Goal: Task Accomplishment & Management: Manage account settings

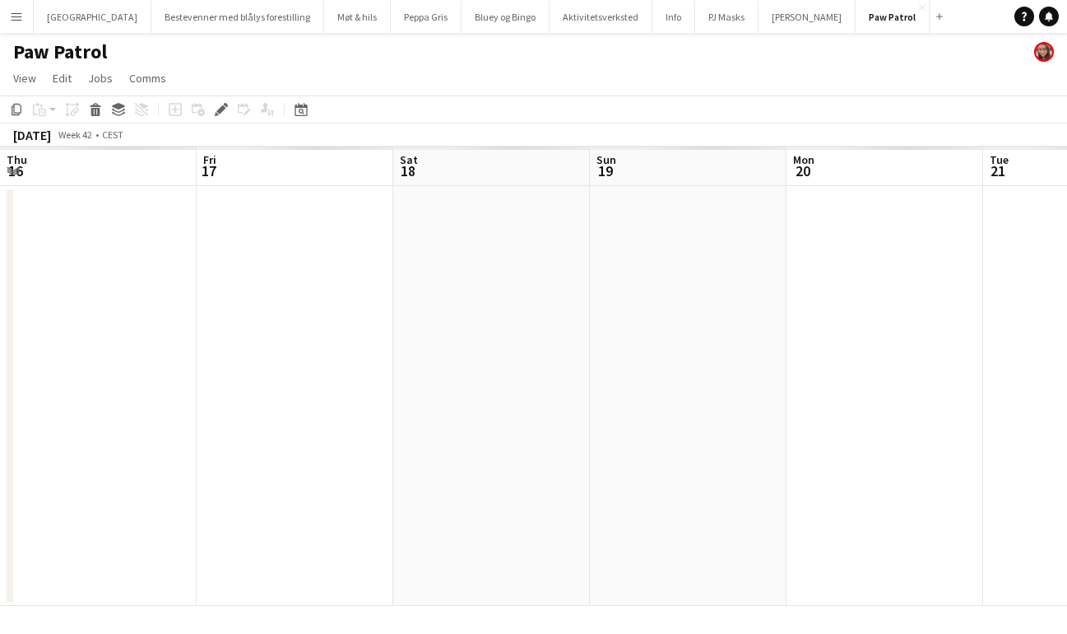
scroll to position [0, 566]
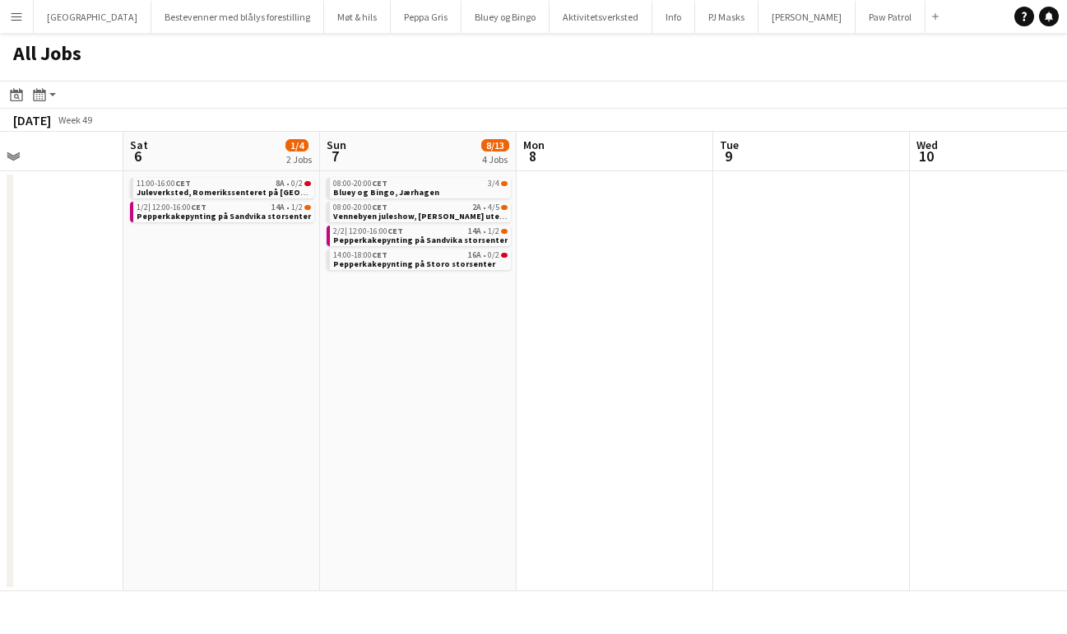
scroll to position [0, 759]
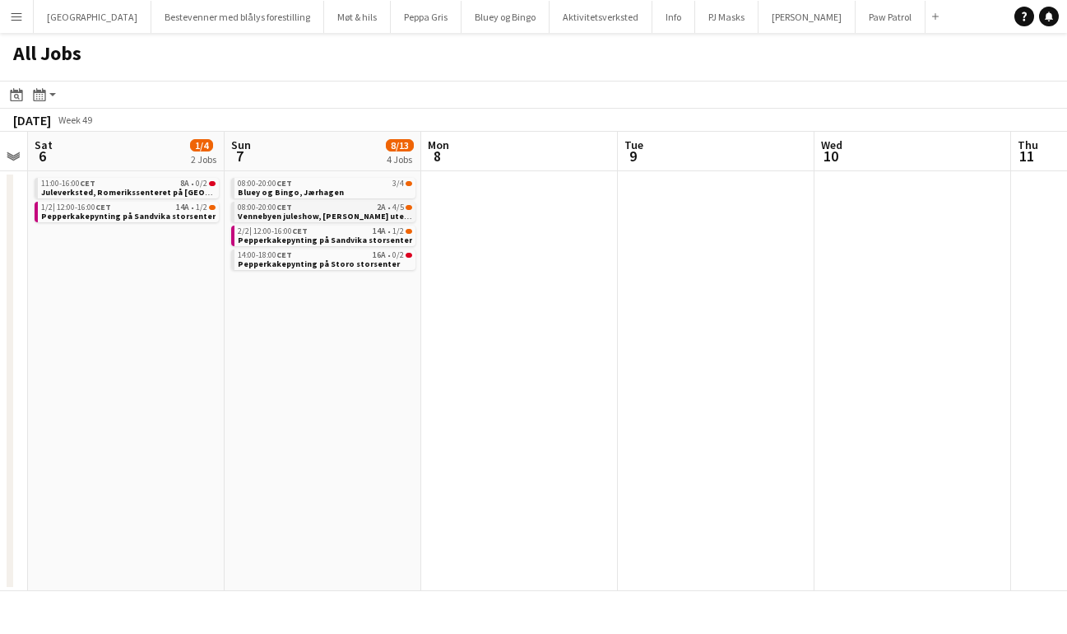
click at [301, 215] on span "Vennebyen juleshow, Amfi Moa utenfor Ålesund" at bounding box center [372, 216] width 269 height 11
click at [290, 188] on span "Bluey og Bingo, Jærhagen" at bounding box center [291, 192] width 106 height 11
click at [146, 211] on span "Pepperkakepynting på Sandvika storsenter" at bounding box center [128, 216] width 174 height 11
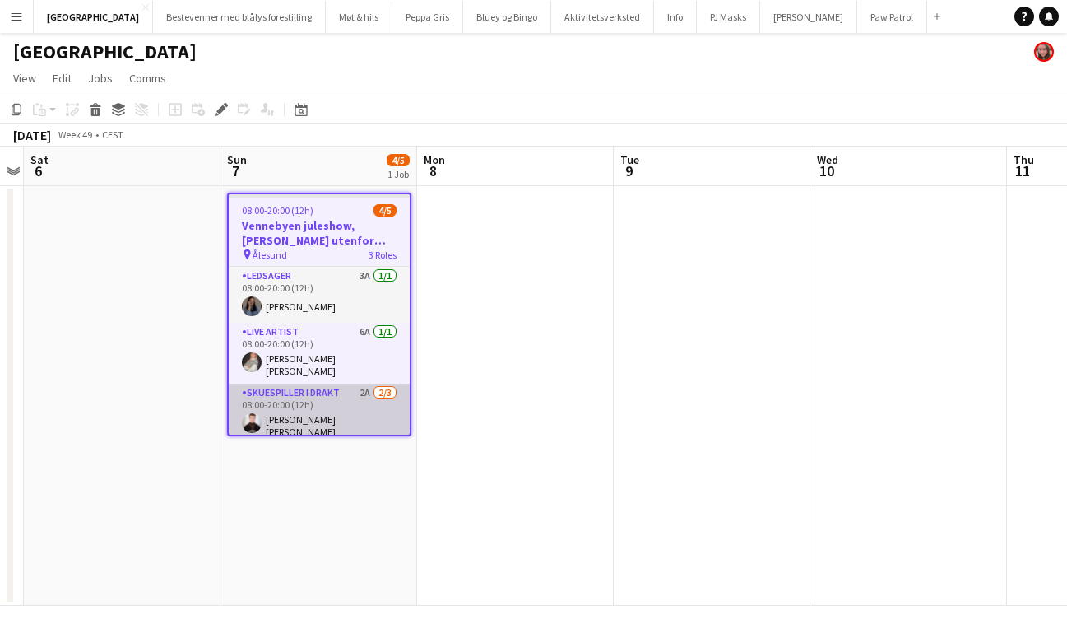
scroll to position [48, 0]
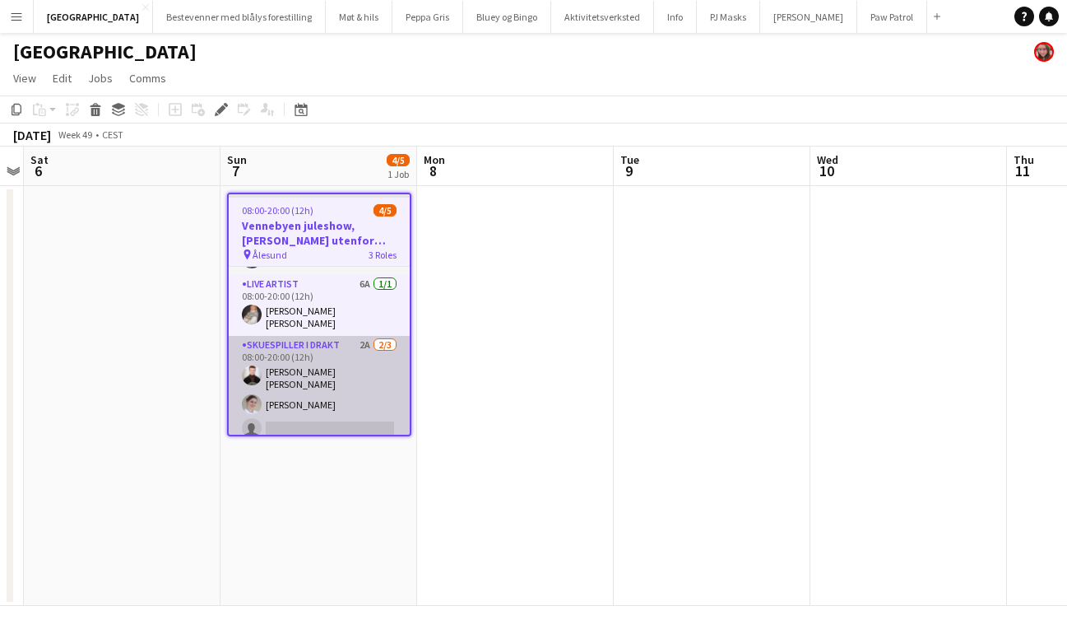
click at [304, 352] on app-card-role "Skuespiller i drakt 2A 2/3 08:00-20:00 (12h) Lukas Erlend Kohlmann Tvedt Nikoli…" at bounding box center [319, 390] width 181 height 109
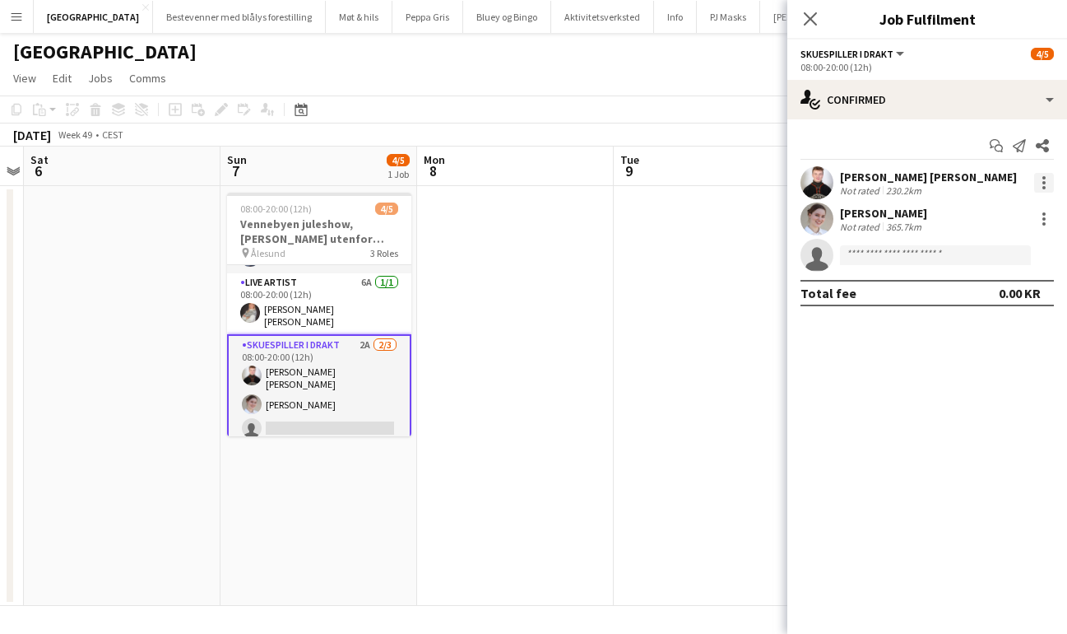
click at [1040, 183] on div at bounding box center [1044, 183] width 20 height 20
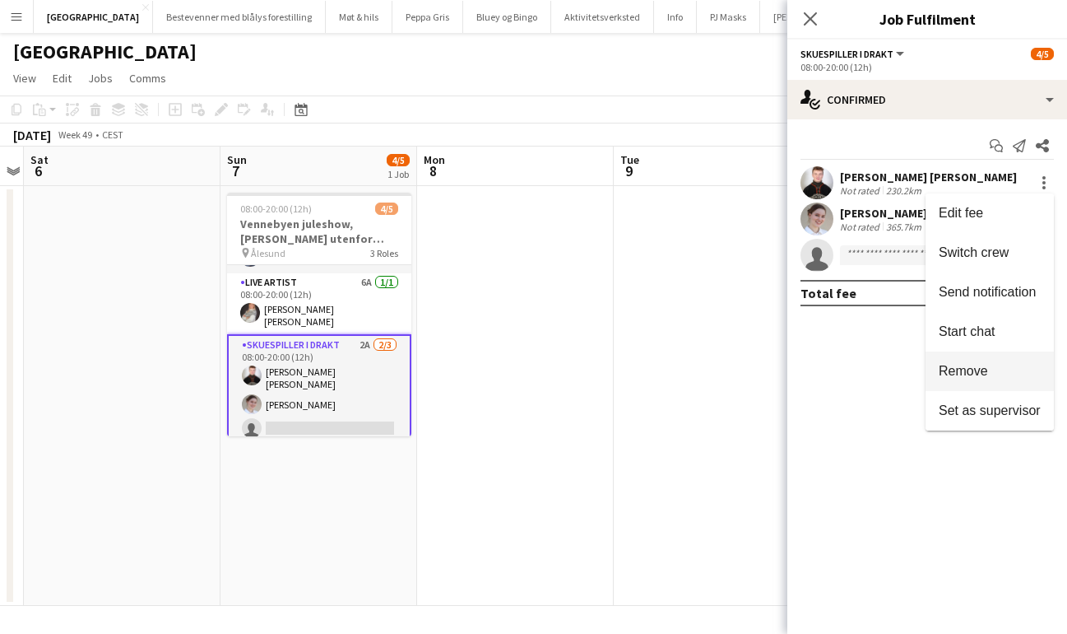
click at [991, 371] on span "Remove" at bounding box center [990, 371] width 102 height 15
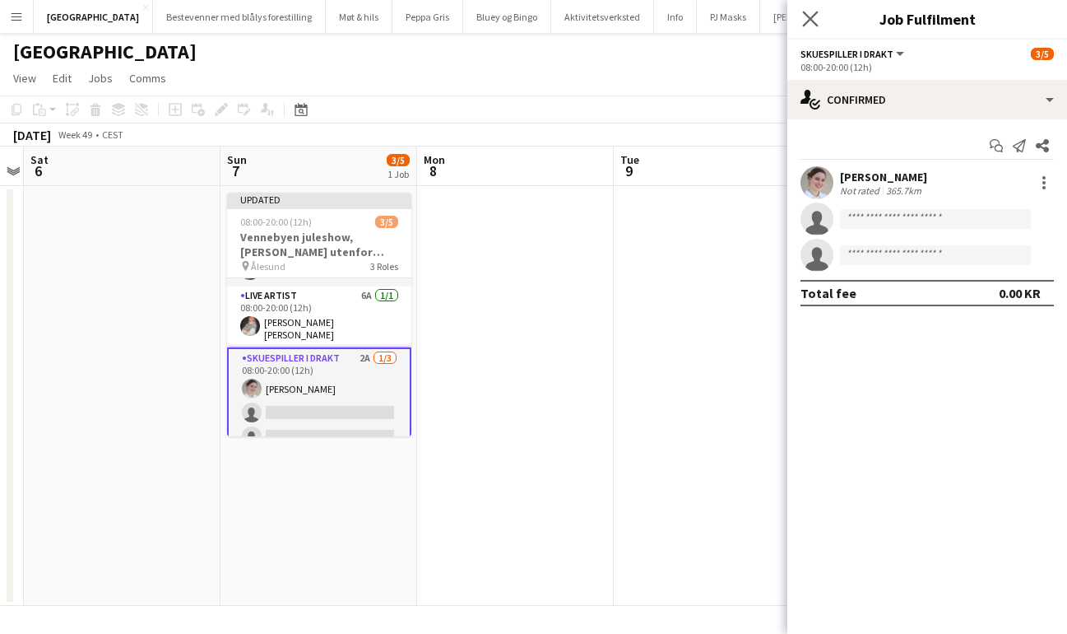
click at [813, 27] on app-icon "Close pop-in" at bounding box center [811, 19] width 24 height 24
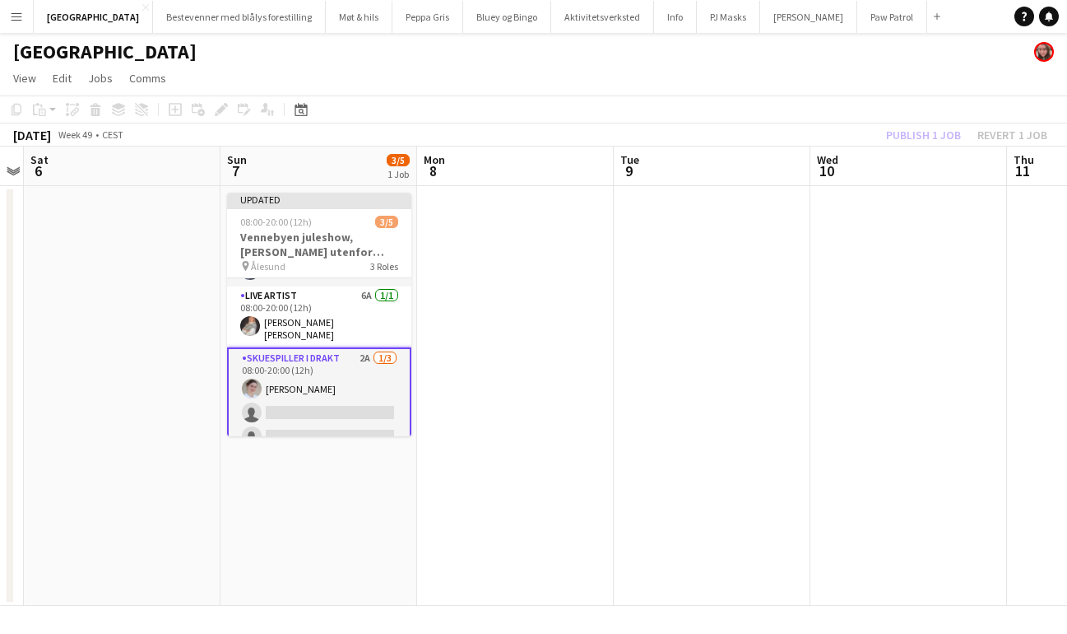
click at [908, 135] on div "Publish 1 job Revert 1 job" at bounding box center [966, 134] width 201 height 21
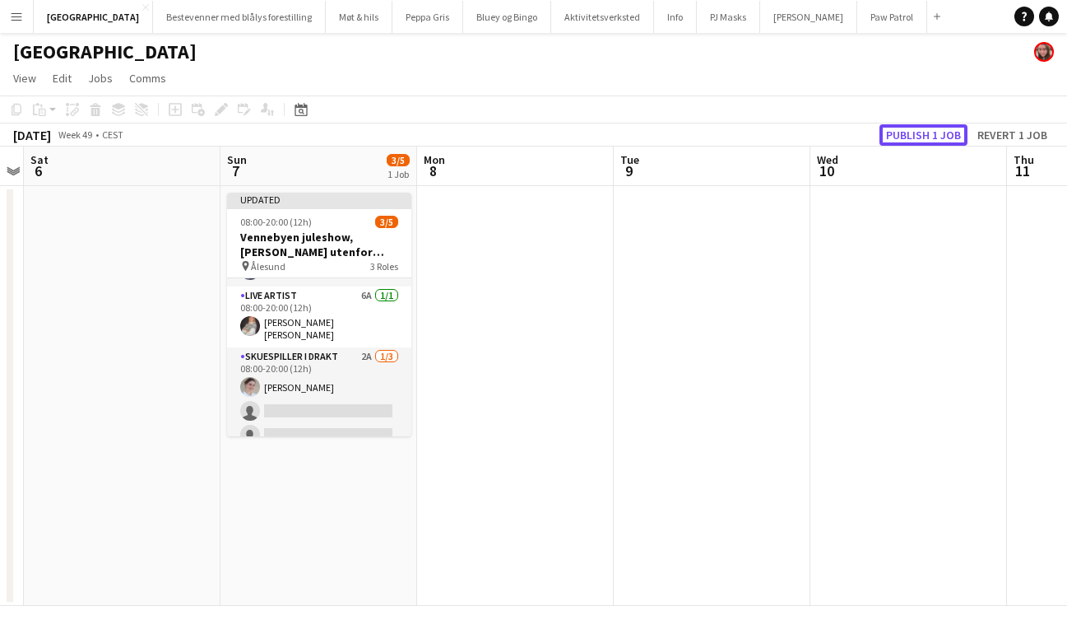
click at [908, 135] on button "Publish 1 job" at bounding box center [924, 134] width 88 height 21
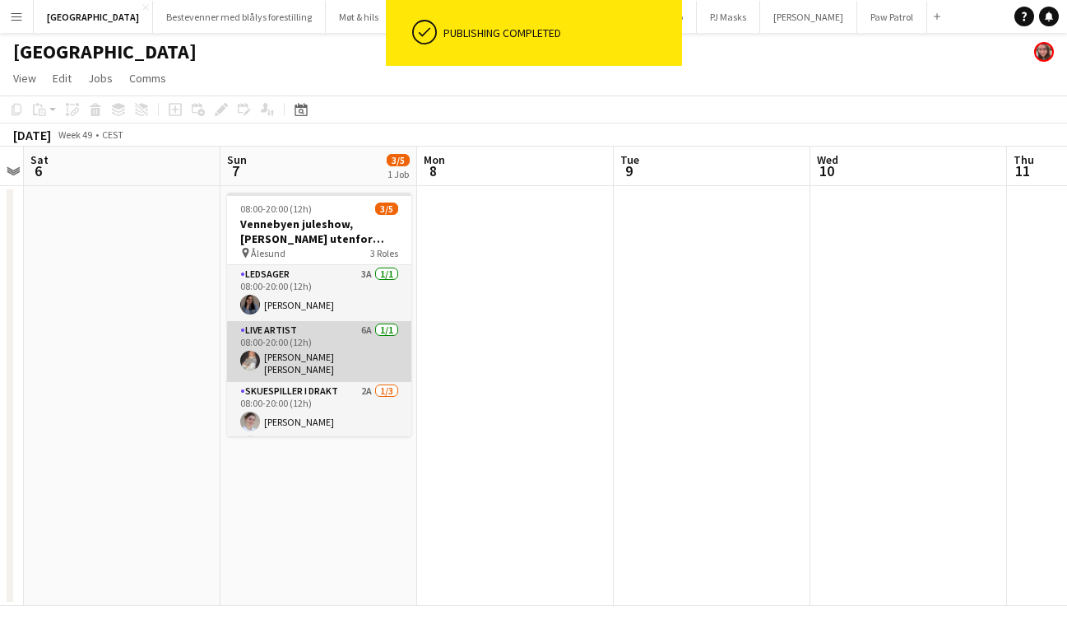
scroll to position [44, 0]
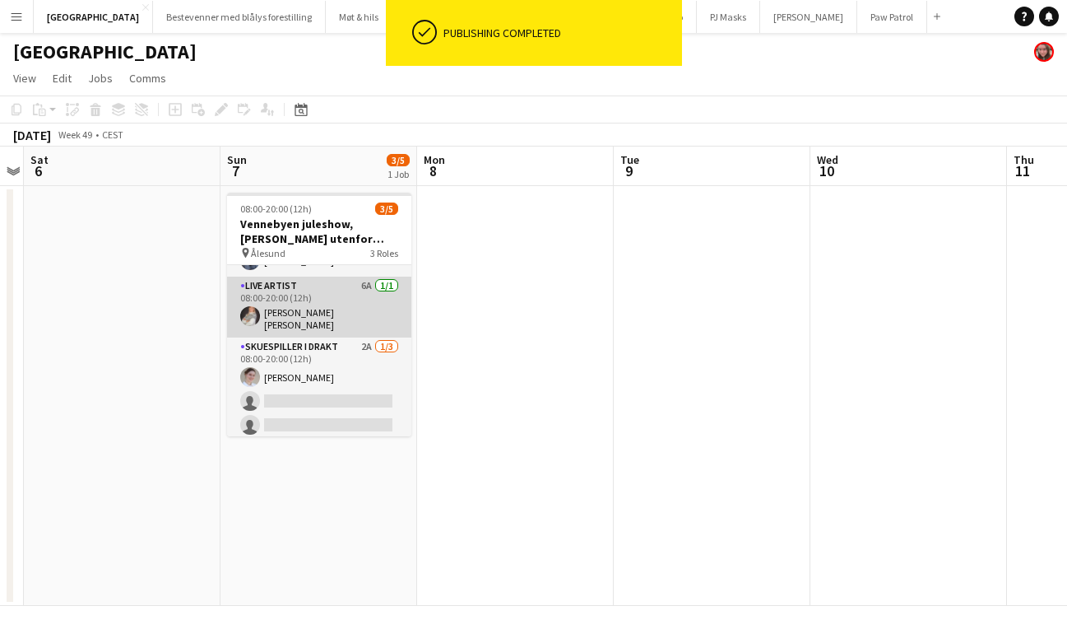
click at [307, 355] on app-card-role "Skuespiller i drakt 2A 1/3 08:00-20:00 (12h) Nikoline Olivia Gadmar single-neut…" at bounding box center [319, 389] width 184 height 104
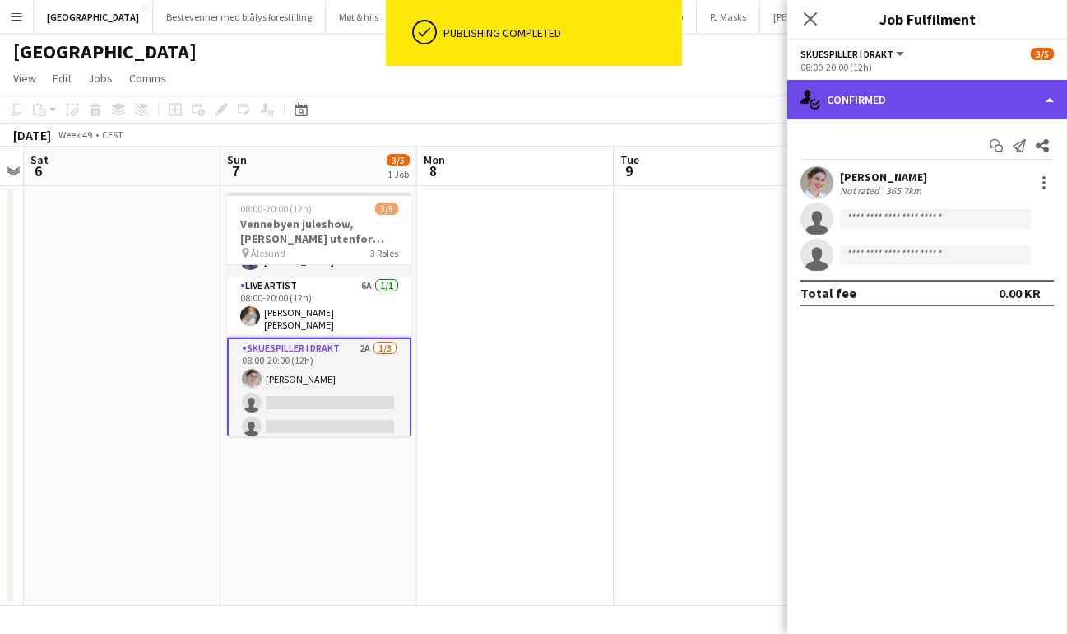
click at [952, 114] on div "single-neutral-actions-check-2 Confirmed" at bounding box center [927, 99] width 280 height 39
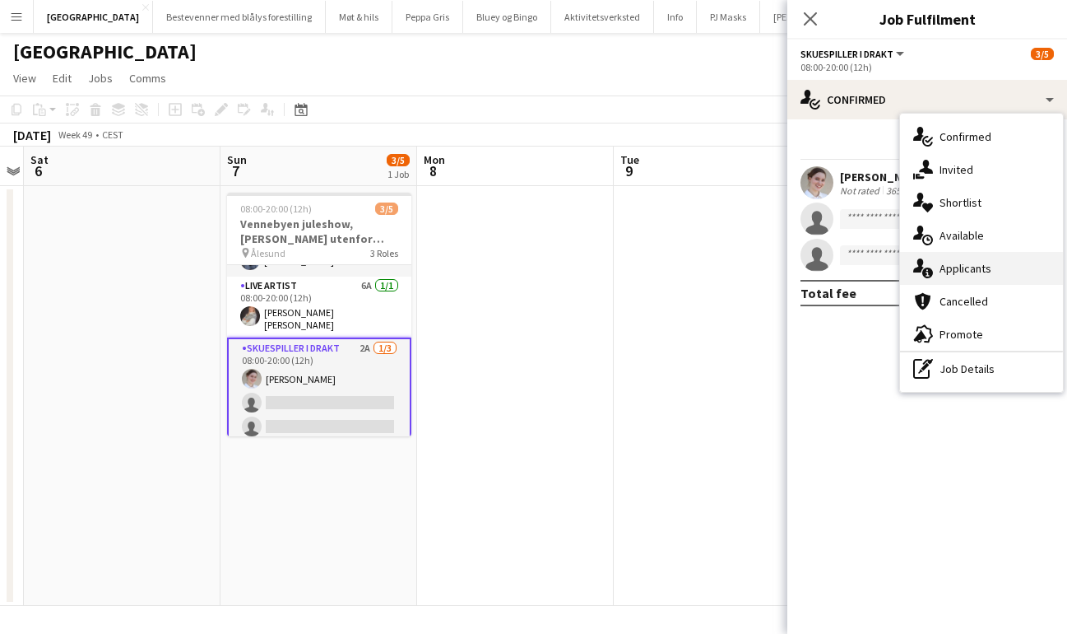
click at [973, 272] on span "Applicants" at bounding box center [966, 268] width 52 height 15
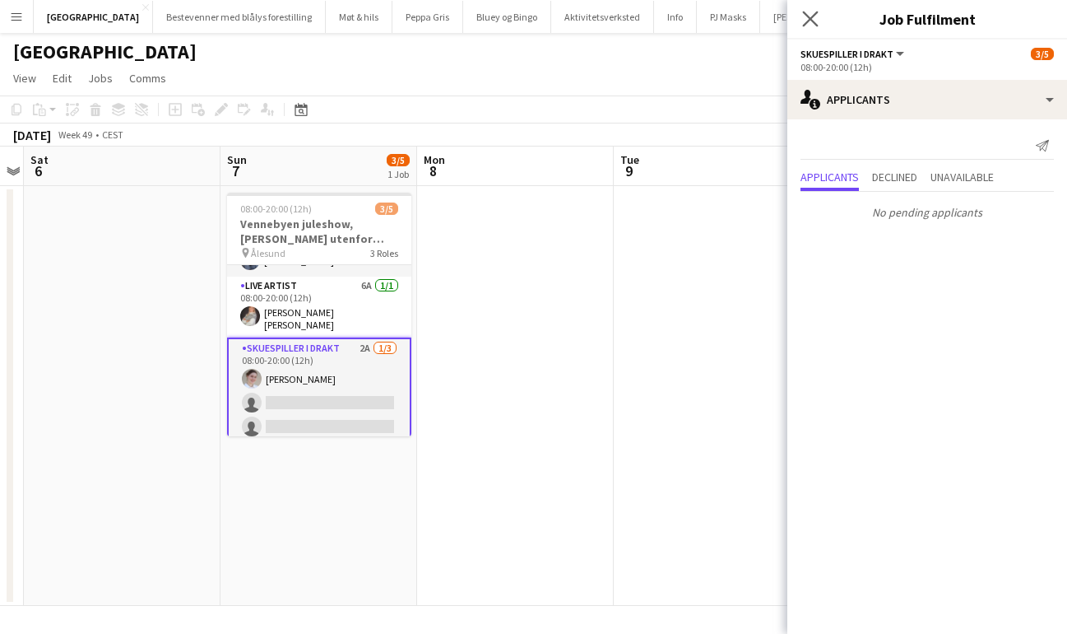
click at [808, 9] on app-icon "Close pop-in" at bounding box center [811, 19] width 24 height 24
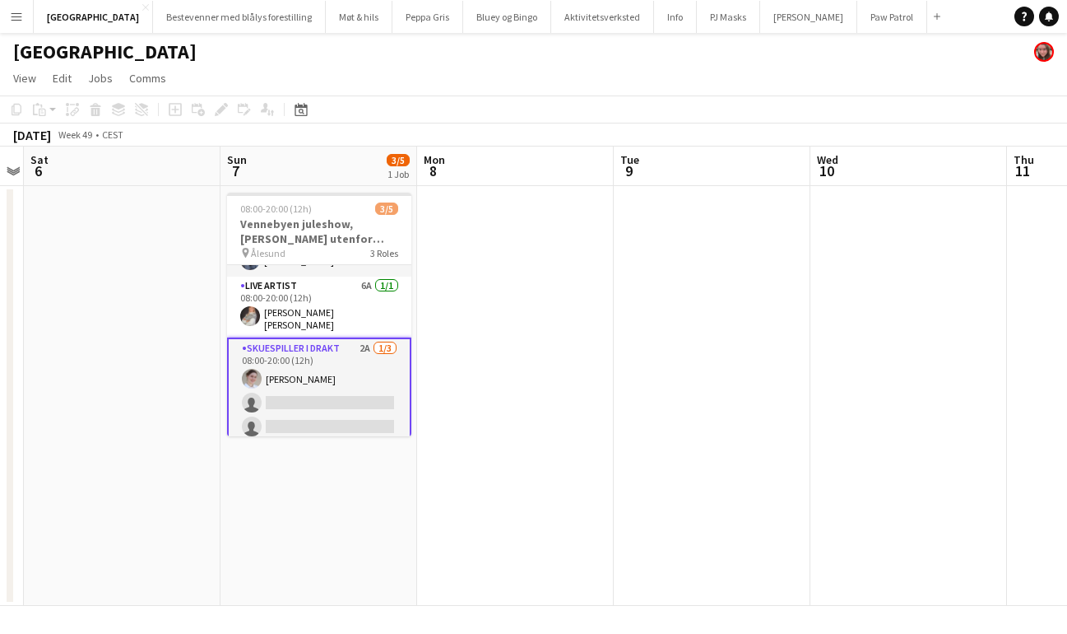
scroll to position [48, 0]
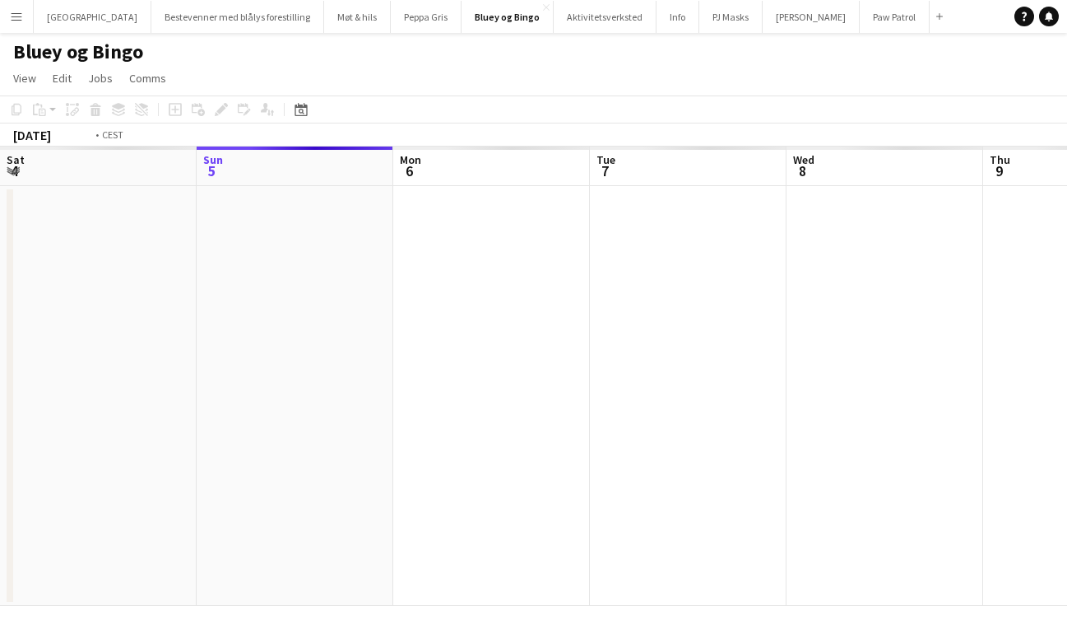
scroll to position [0, 566]
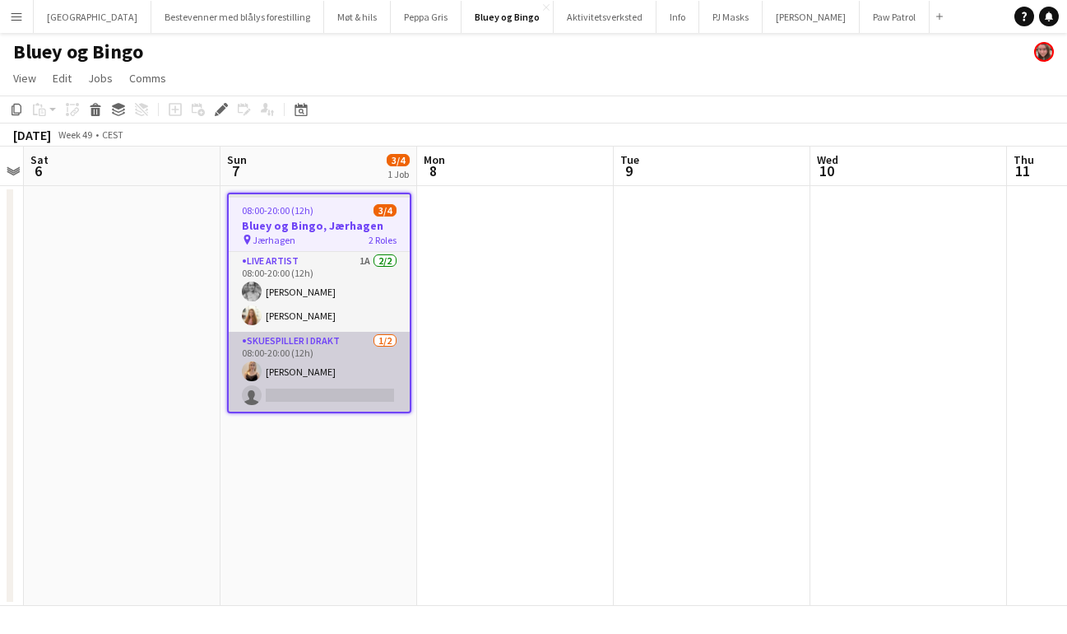
click at [316, 395] on app-card-role "Skuespiller i drakt 1/2 08:00-20:00 (12h) Andrea Bryn single-neutral-actions" at bounding box center [319, 372] width 181 height 80
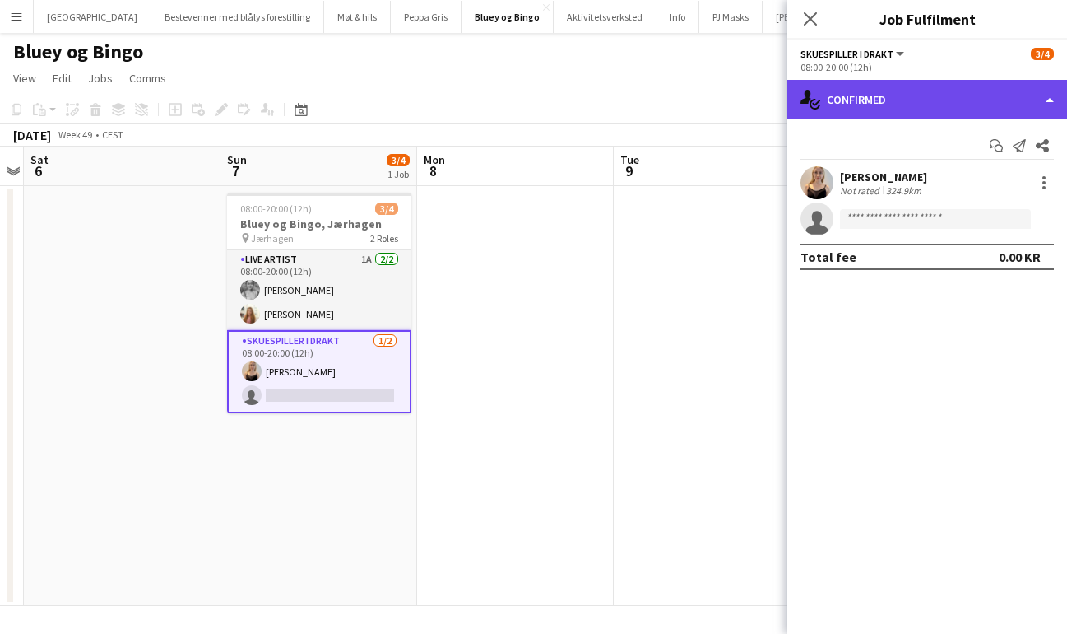
click at [958, 105] on div "single-neutral-actions-check-2 Confirmed" at bounding box center [927, 99] width 280 height 39
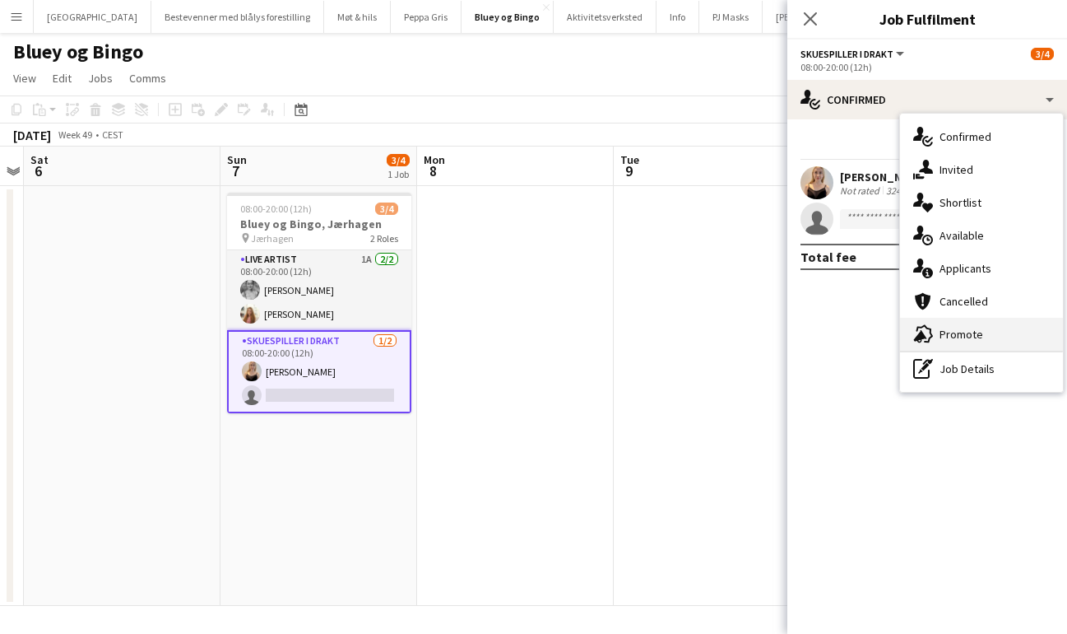
click at [982, 335] on div "advertising-megaphone Promote" at bounding box center [981, 334] width 163 height 33
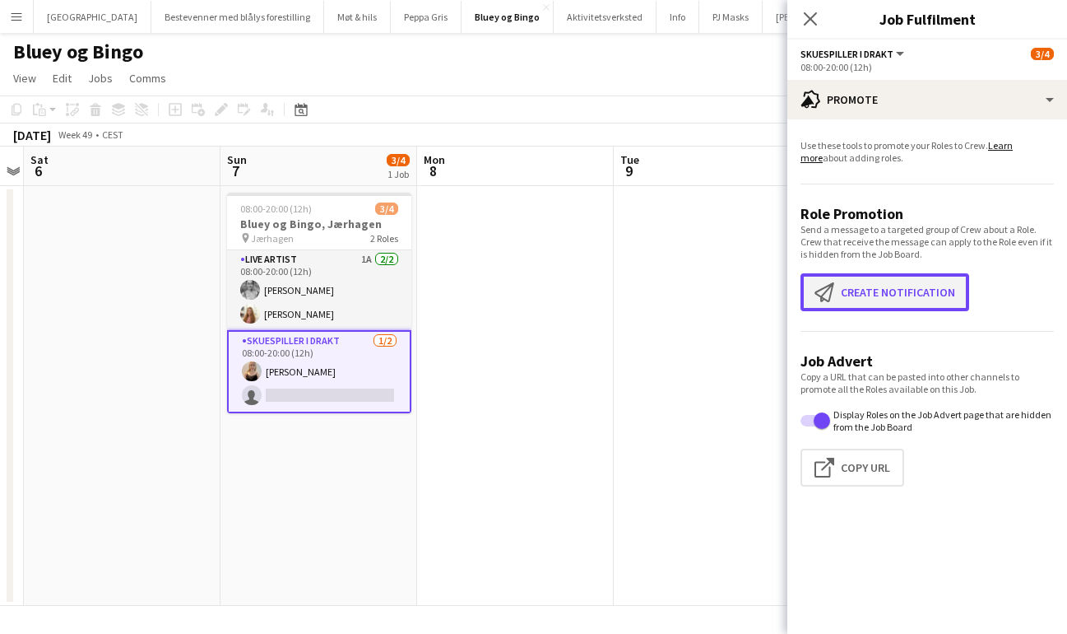
click at [883, 294] on button "Create notification Create notification" at bounding box center [885, 292] width 169 height 38
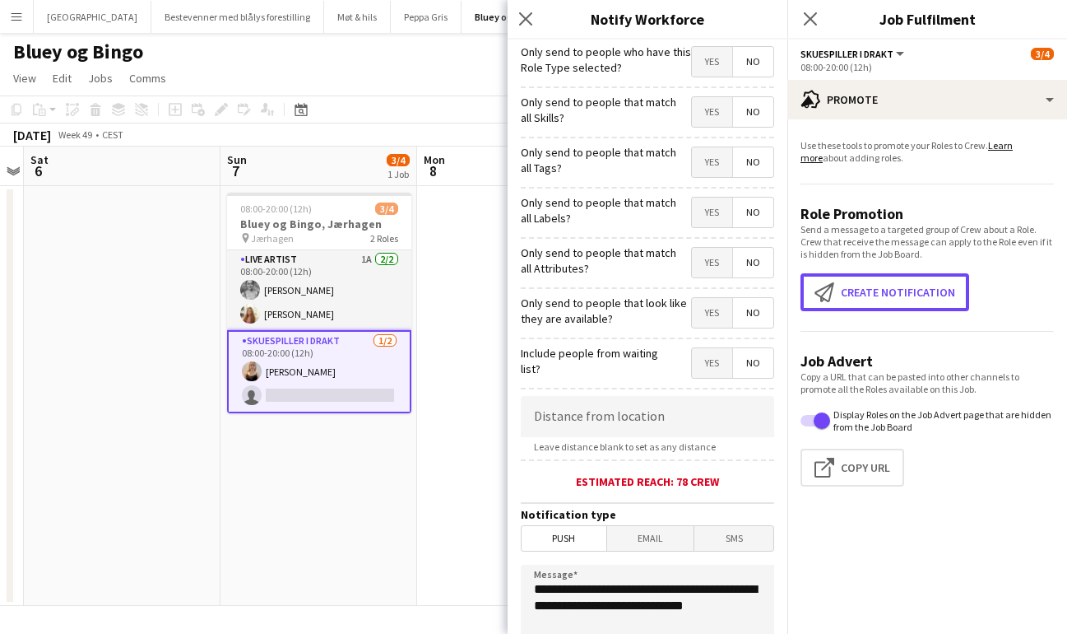
scroll to position [276, 0]
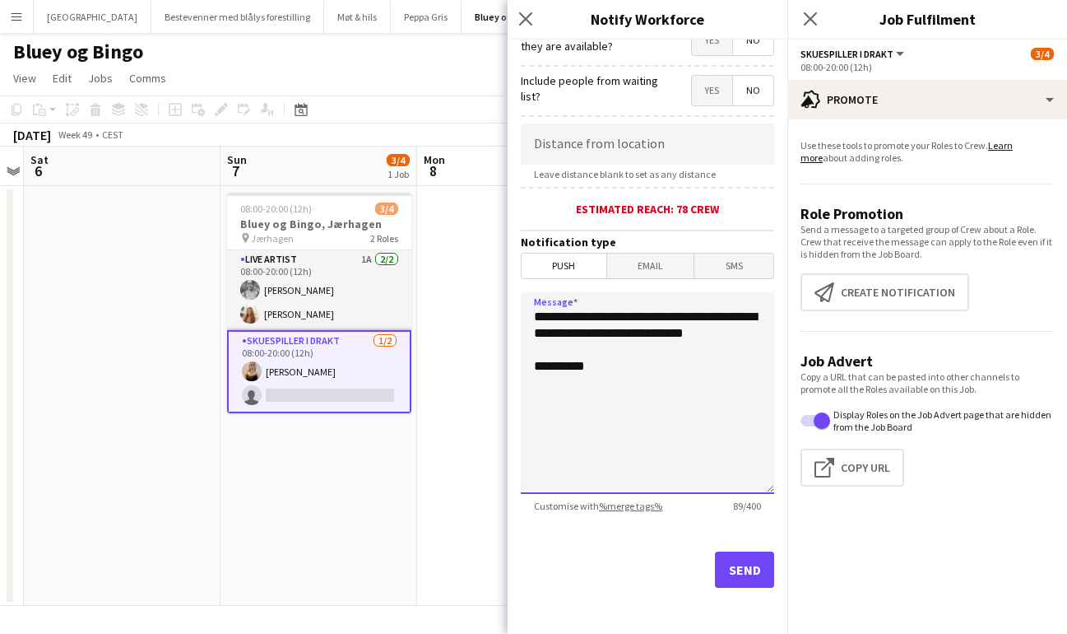
drag, startPoint x: 614, startPoint y: 354, endPoint x: 510, endPoint y: 317, distance: 110.1
click at [510, 318] on form "**********" at bounding box center [648, 200] width 280 height 866
type textarea "**********"
click at [750, 575] on button "Send" at bounding box center [744, 569] width 59 height 36
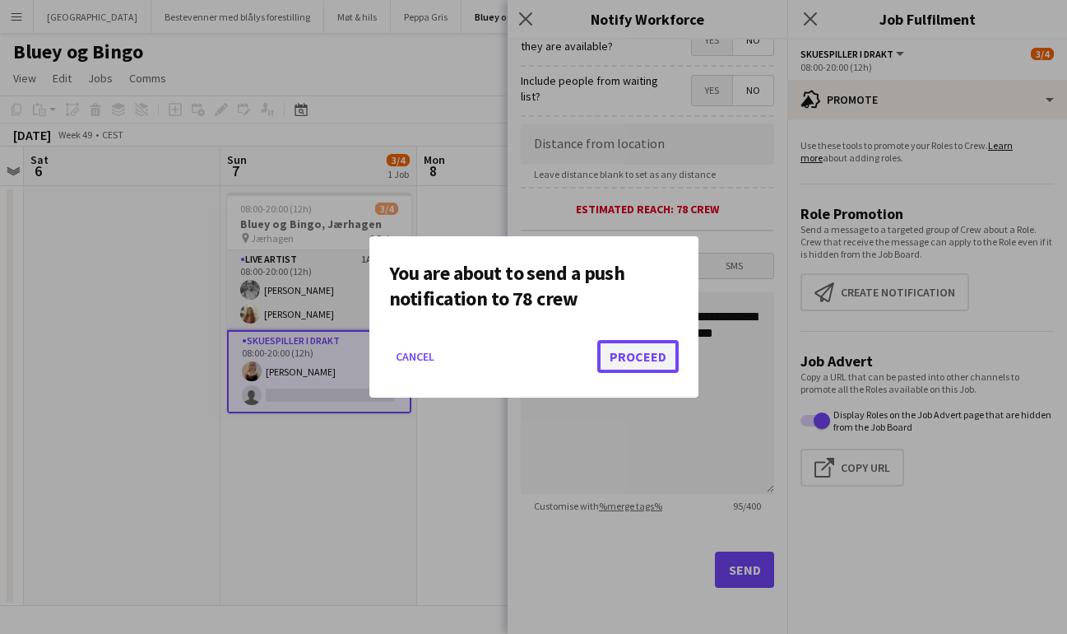
click at [643, 369] on button "Proceed" at bounding box center [637, 356] width 81 height 33
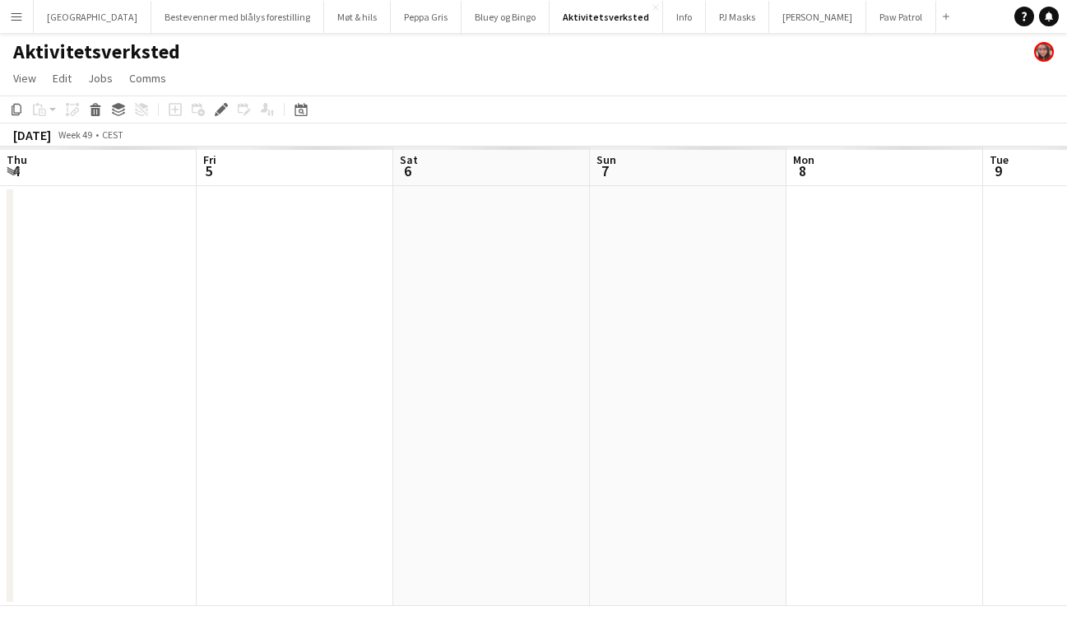
scroll to position [0, 566]
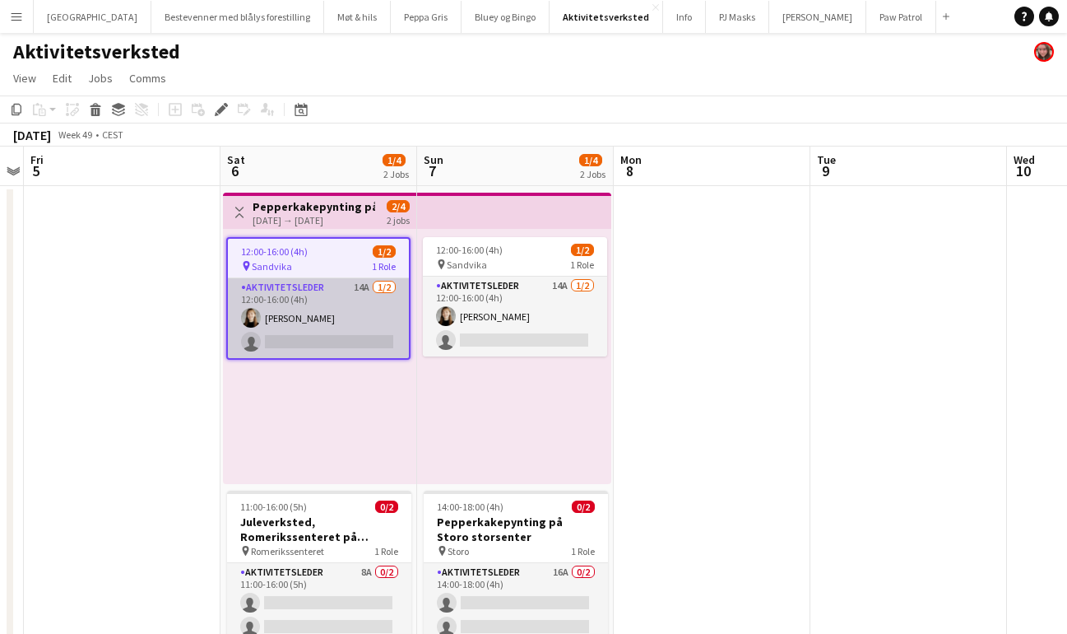
click at [324, 337] on app-card-role "Aktivitetsleder 14A 1/2 12:00-16:00 (4h) Karoline Hjartåker single-neutral-acti…" at bounding box center [318, 318] width 181 height 80
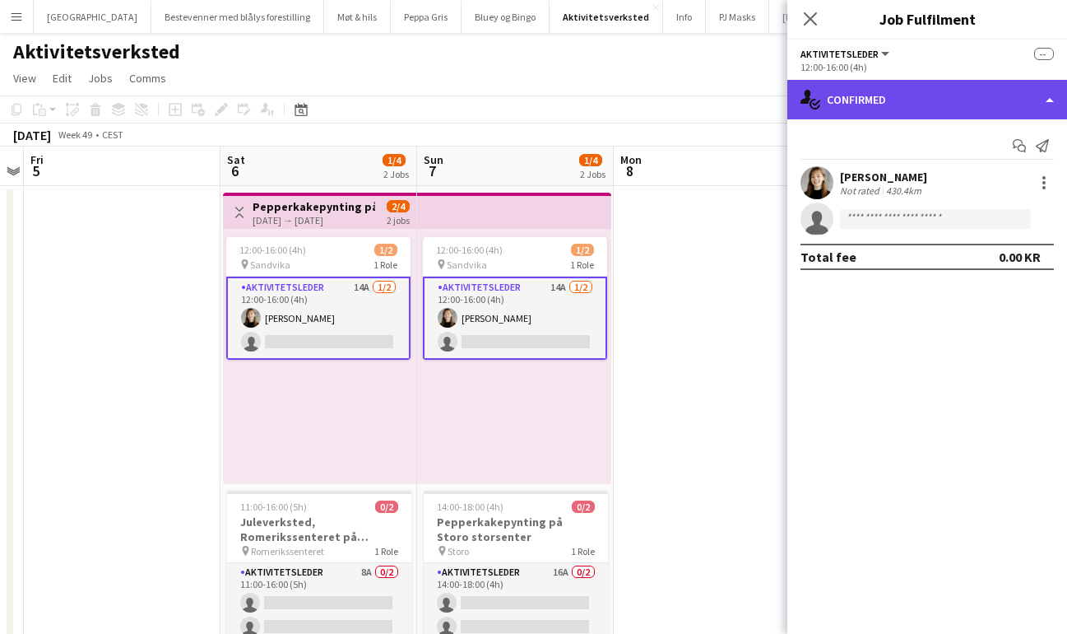
click at [923, 100] on div "single-neutral-actions-check-2 Confirmed" at bounding box center [927, 99] width 280 height 39
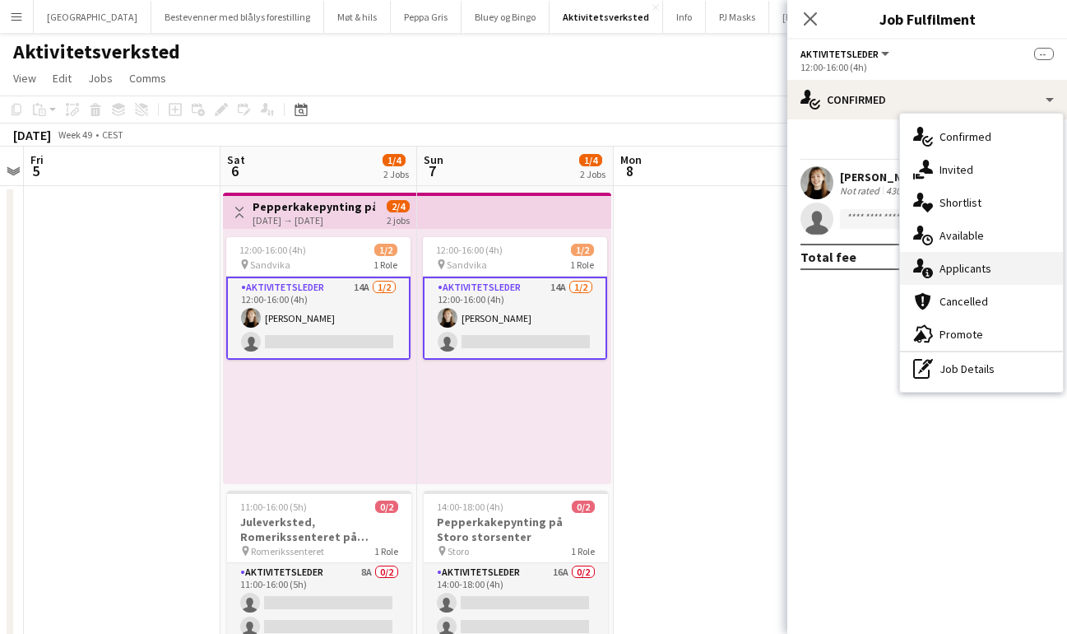
click at [959, 269] on span "Applicants" at bounding box center [966, 268] width 52 height 15
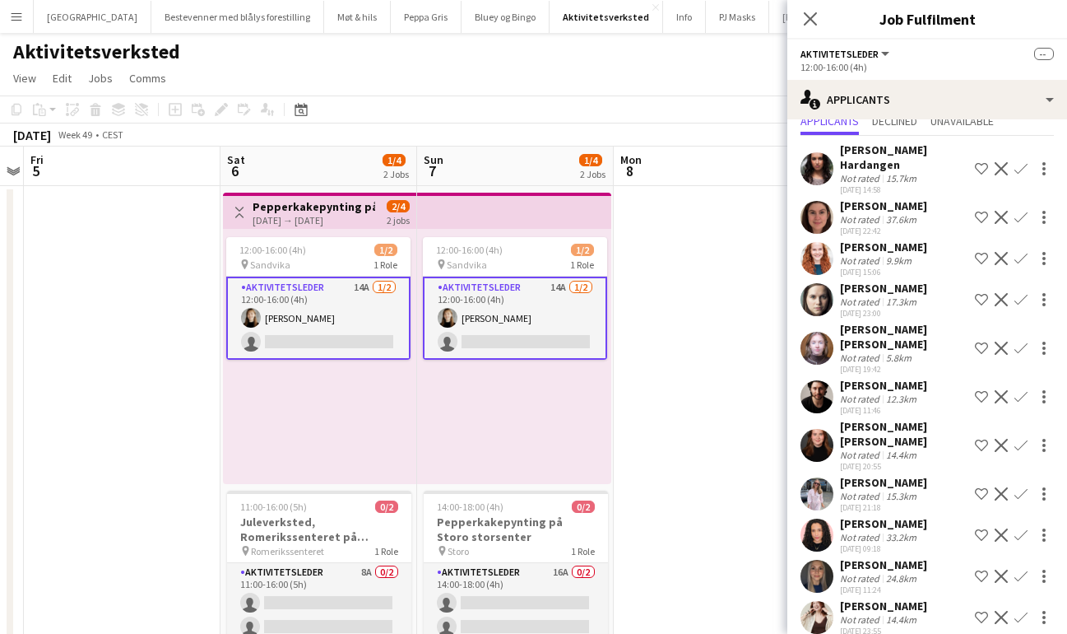
scroll to position [60, 0]
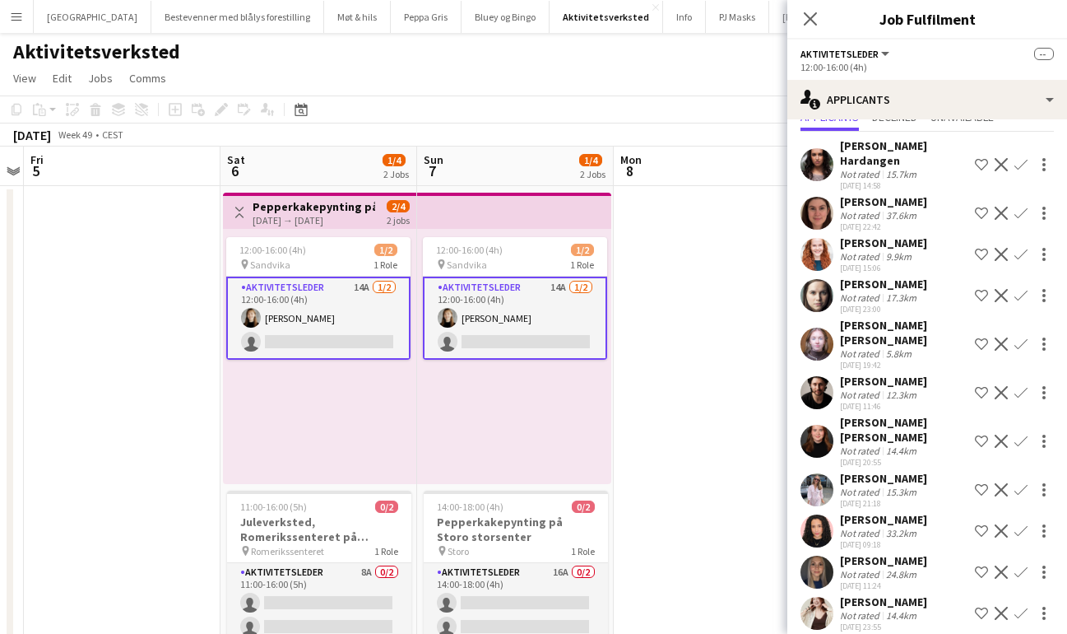
click at [1024, 565] on app-icon "Confirm" at bounding box center [1021, 571] width 13 height 13
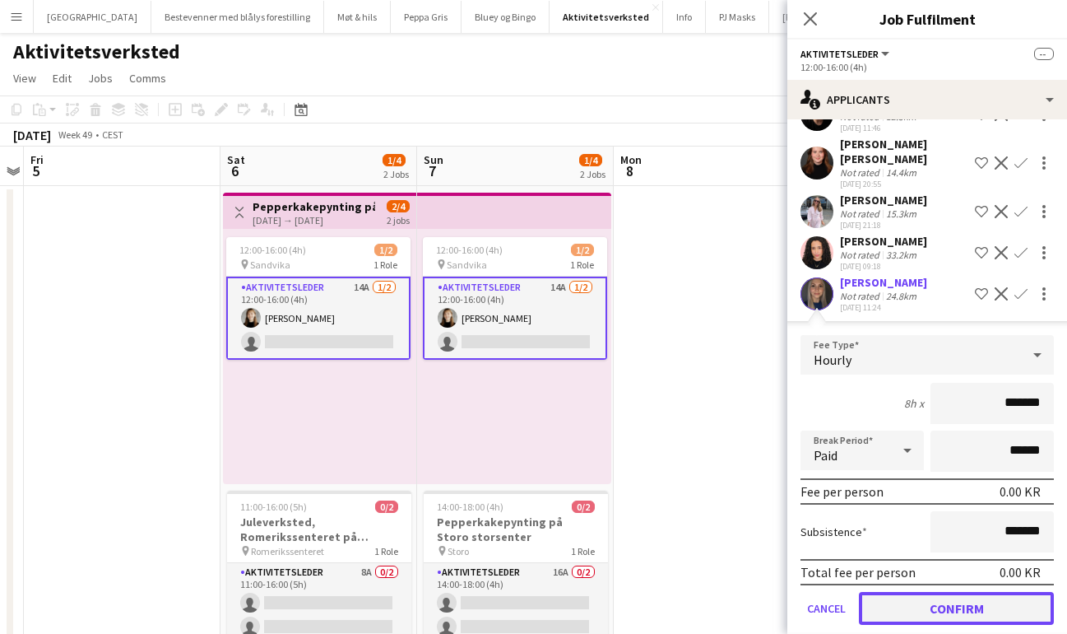
click at [947, 594] on button "Confirm" at bounding box center [956, 608] width 195 height 33
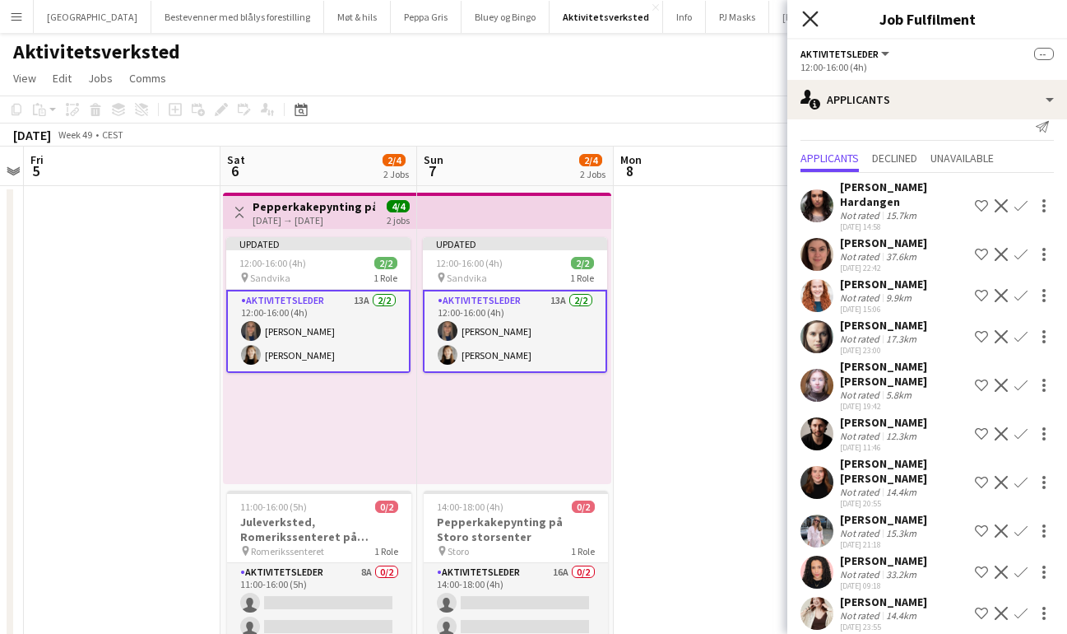
click at [808, 15] on icon "Close pop-in" at bounding box center [810, 19] width 16 height 16
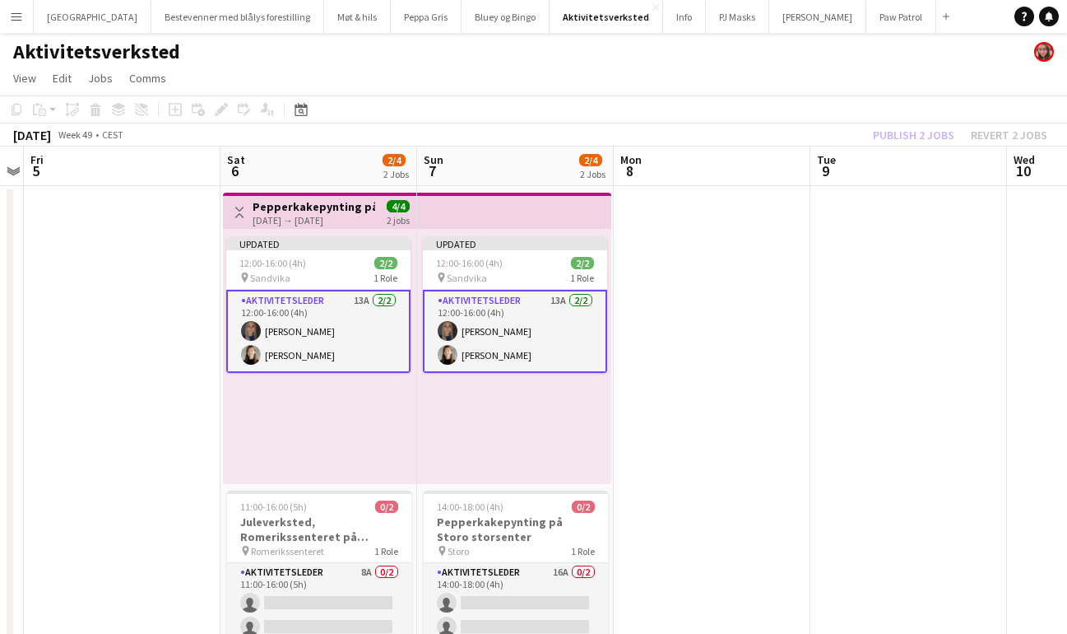
click at [896, 137] on div "Publish 2 jobs Revert 2 jobs" at bounding box center [960, 134] width 214 height 21
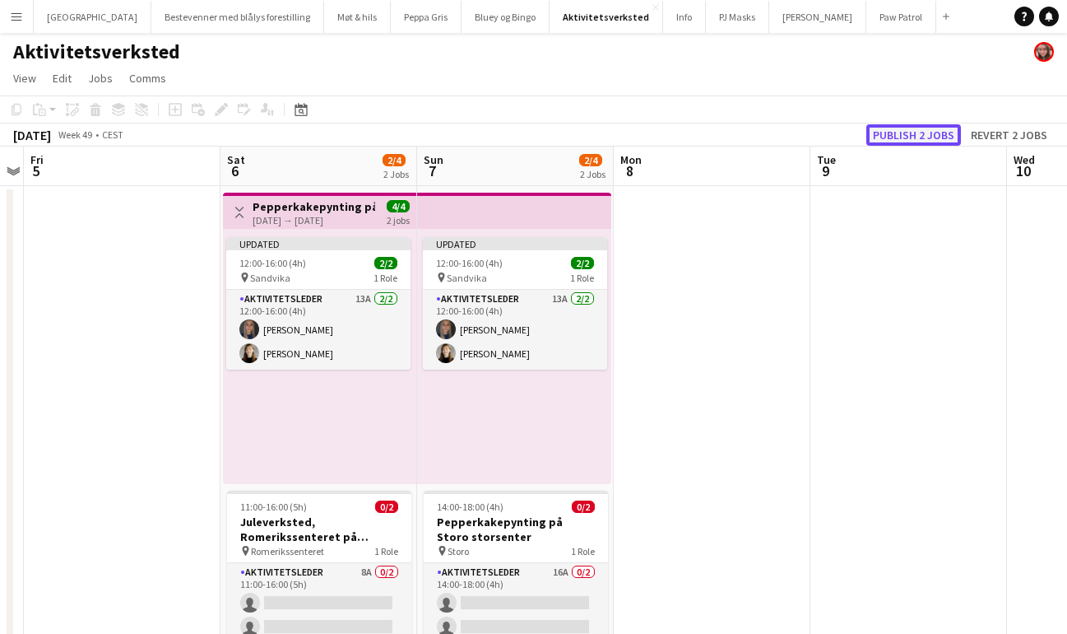
click at [896, 137] on button "Publish 2 jobs" at bounding box center [913, 134] width 95 height 21
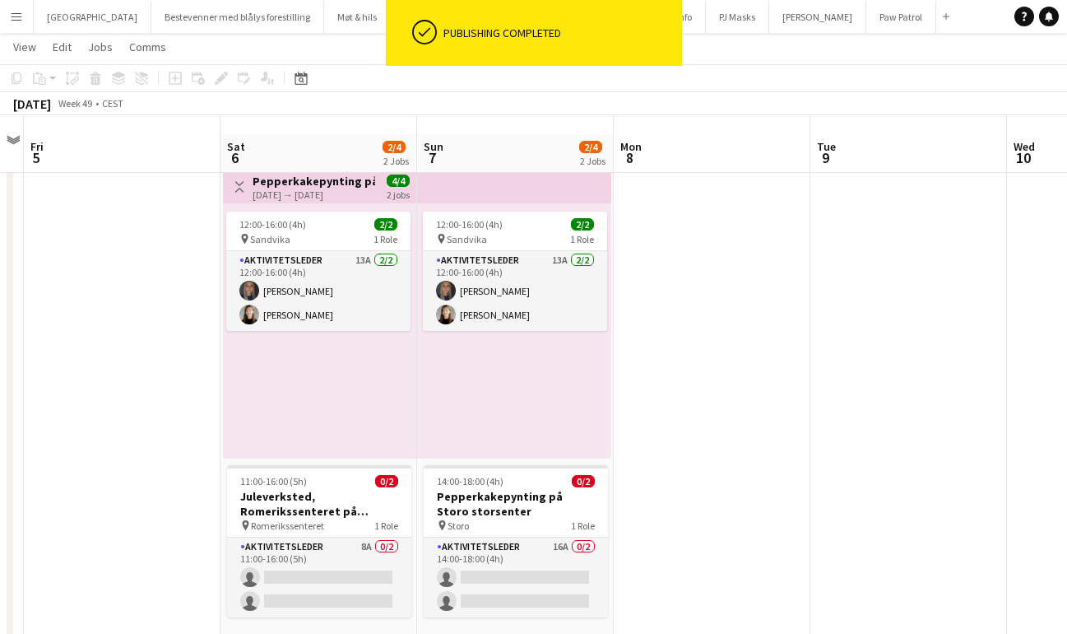
scroll to position [41, 0]
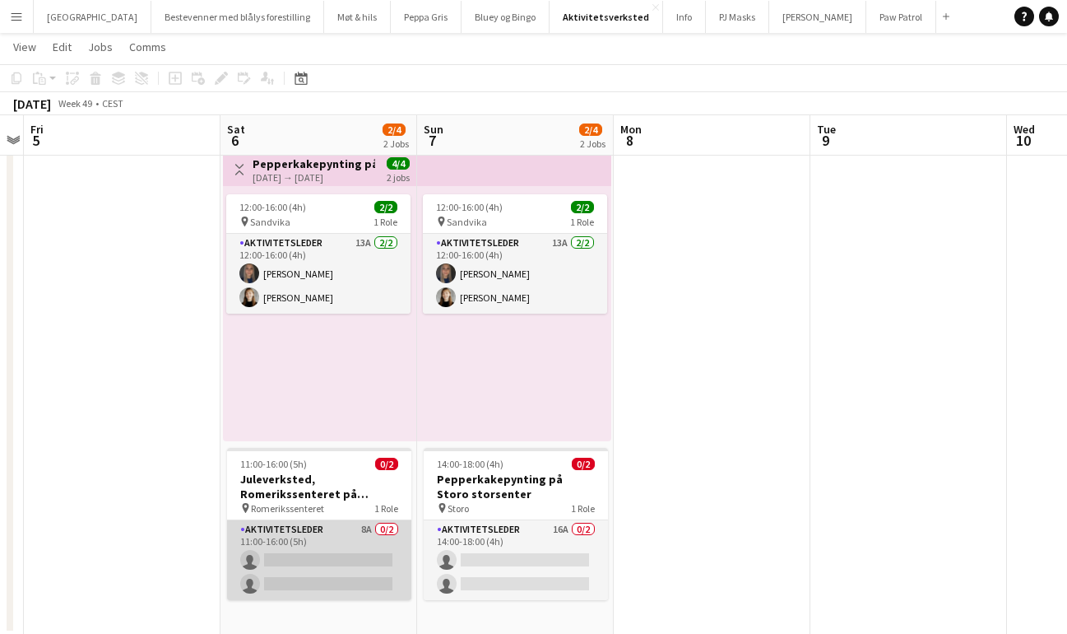
click at [324, 537] on app-card-role "Aktivitetsleder 8A 0/2 11:00-16:00 (5h) single-neutral-actions single-neutral-a…" at bounding box center [319, 560] width 184 height 80
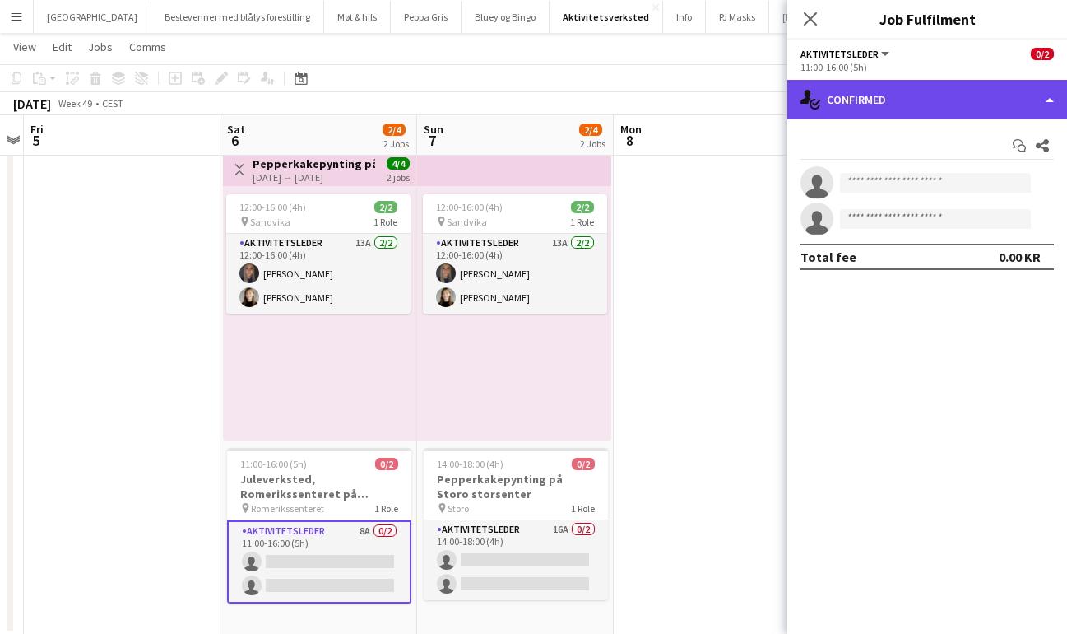
click at [884, 95] on div "single-neutral-actions-check-2 Confirmed" at bounding box center [927, 99] width 280 height 39
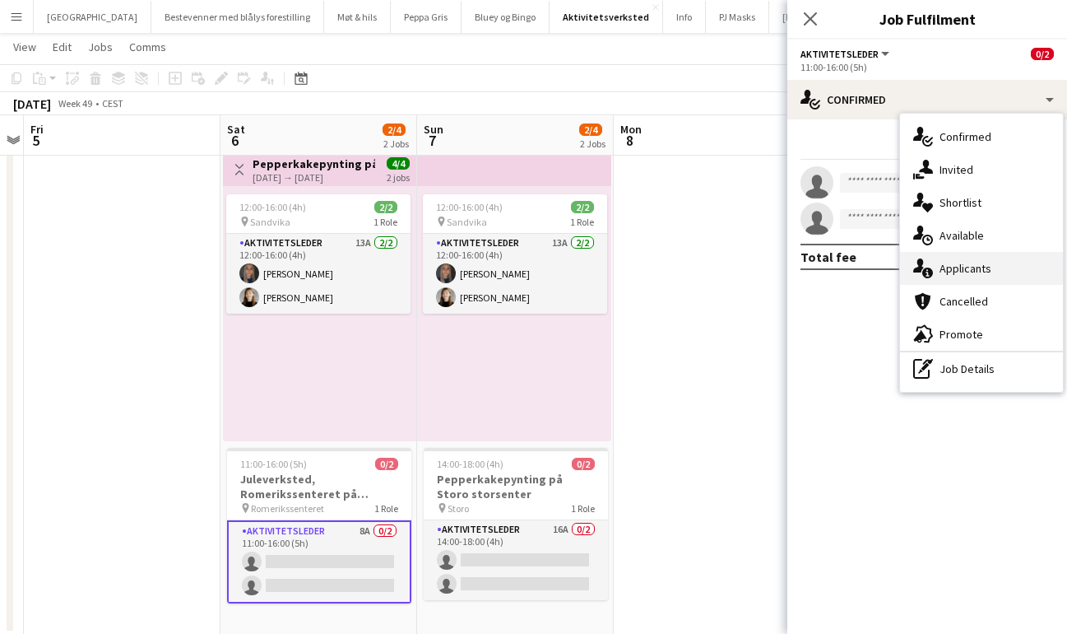
click at [969, 263] on span "Applicants" at bounding box center [966, 268] width 52 height 15
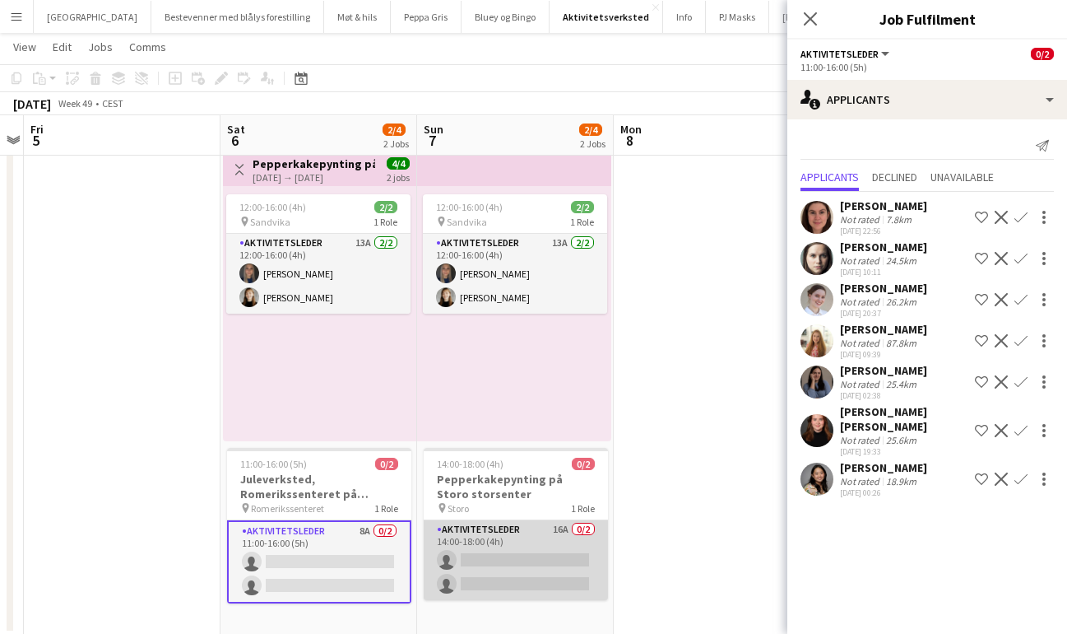
click at [528, 539] on app-card-role "Aktivitetsleder 16A 0/2 14:00-18:00 (4h) single-neutral-actions single-neutral-…" at bounding box center [516, 560] width 184 height 80
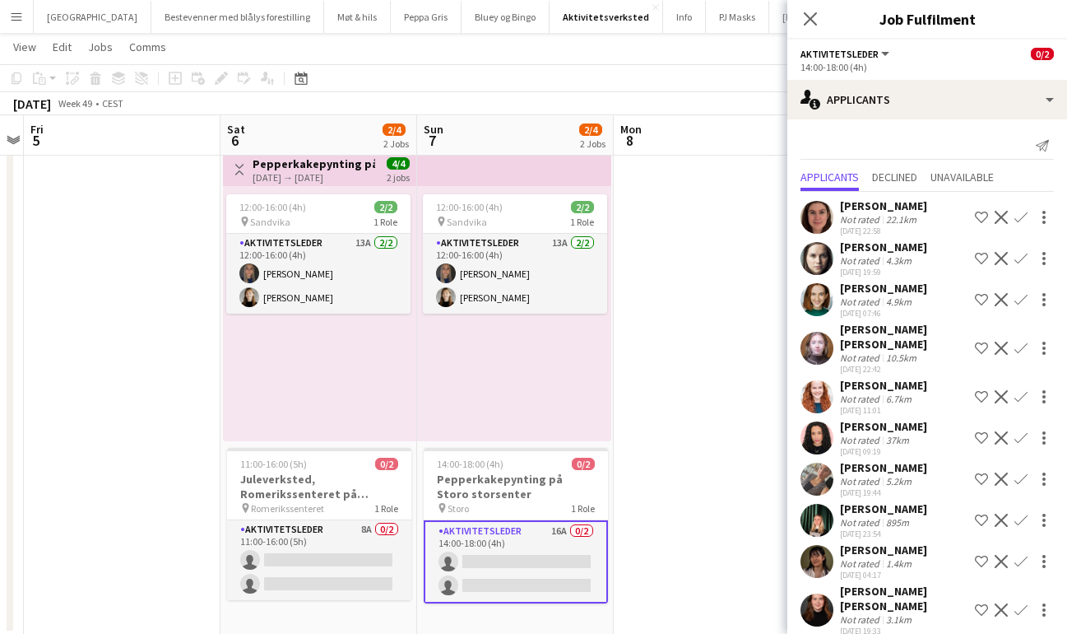
scroll to position [60, 0]
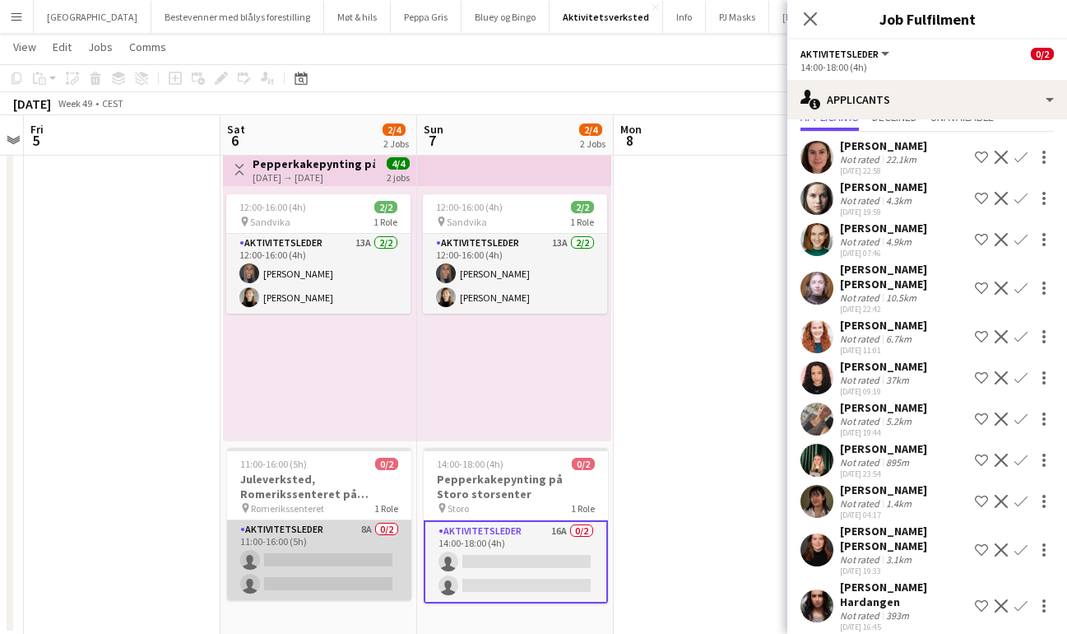
click at [299, 558] on app-card-role "Aktivitetsleder 8A 0/2 11:00-16:00 (5h) single-neutral-actions single-neutral-a…" at bounding box center [319, 560] width 184 height 80
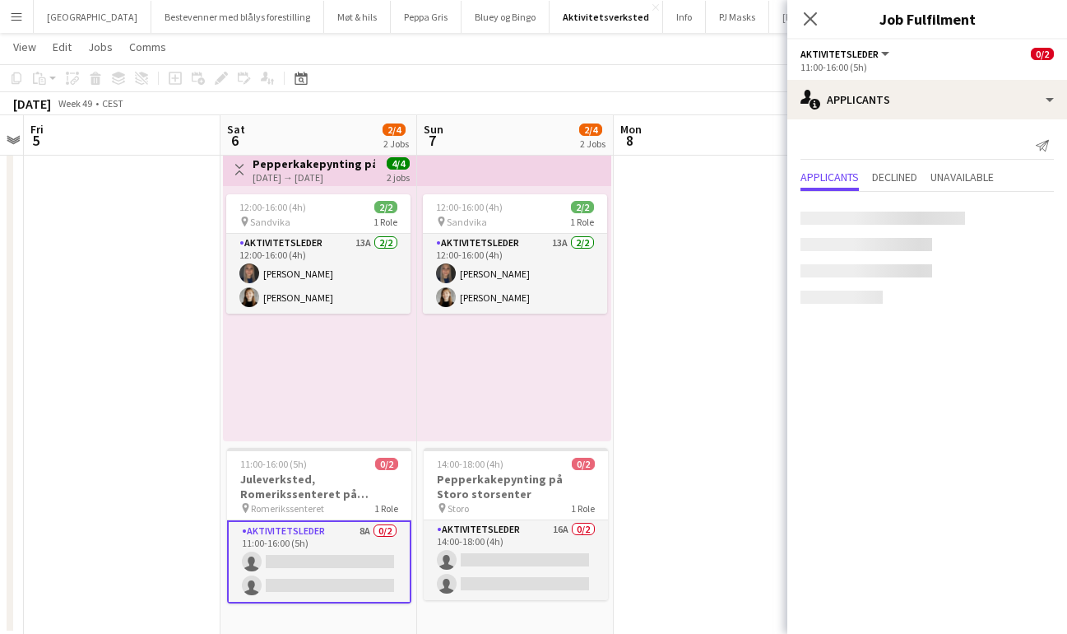
scroll to position [0, 0]
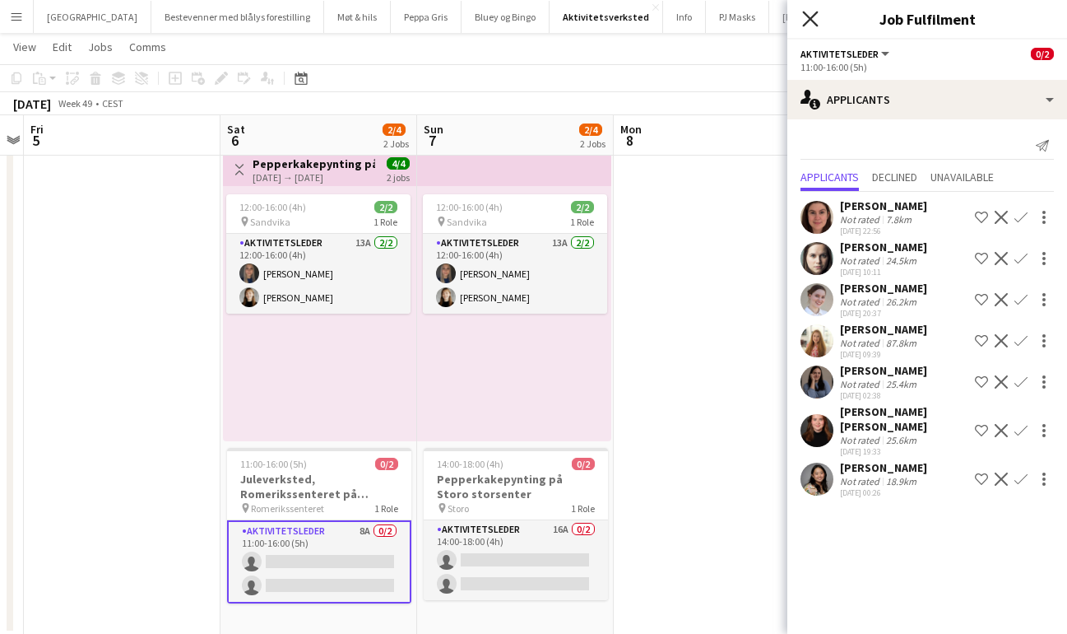
click at [815, 14] on icon at bounding box center [810, 19] width 16 height 16
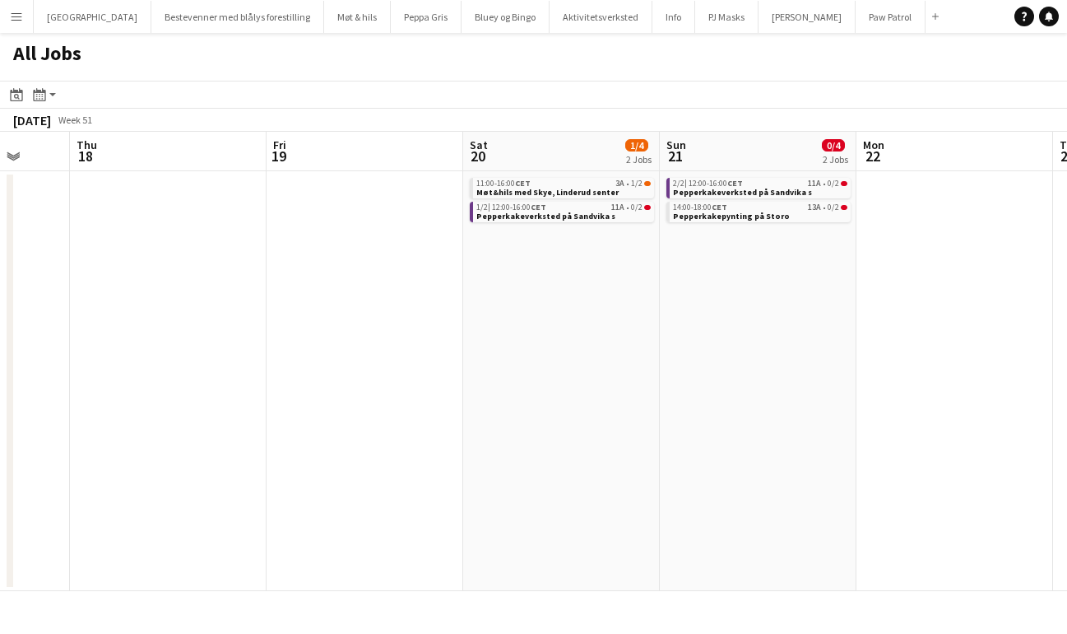
scroll to position [0, 503]
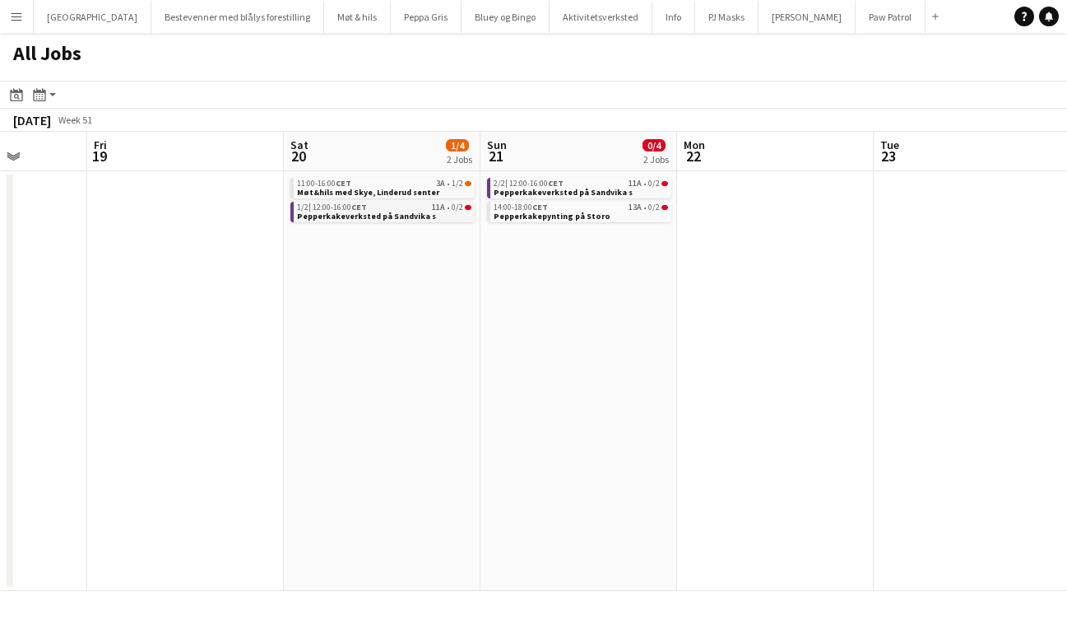
click at [391, 211] on span "Pepperkakeverksted på Sandvika s" at bounding box center [366, 216] width 139 height 11
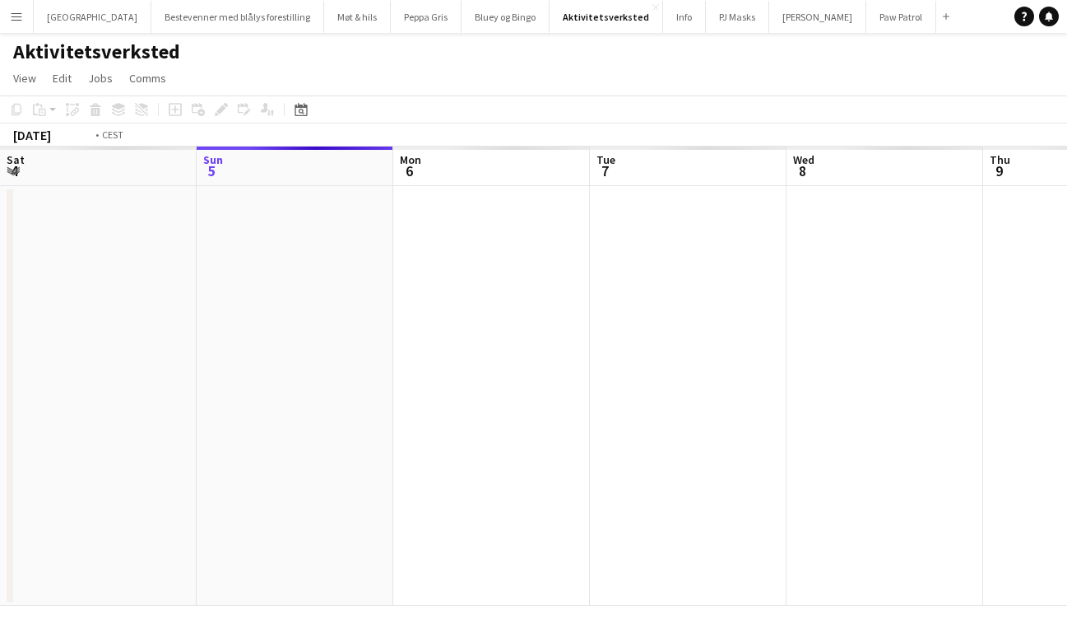
scroll to position [0, 566]
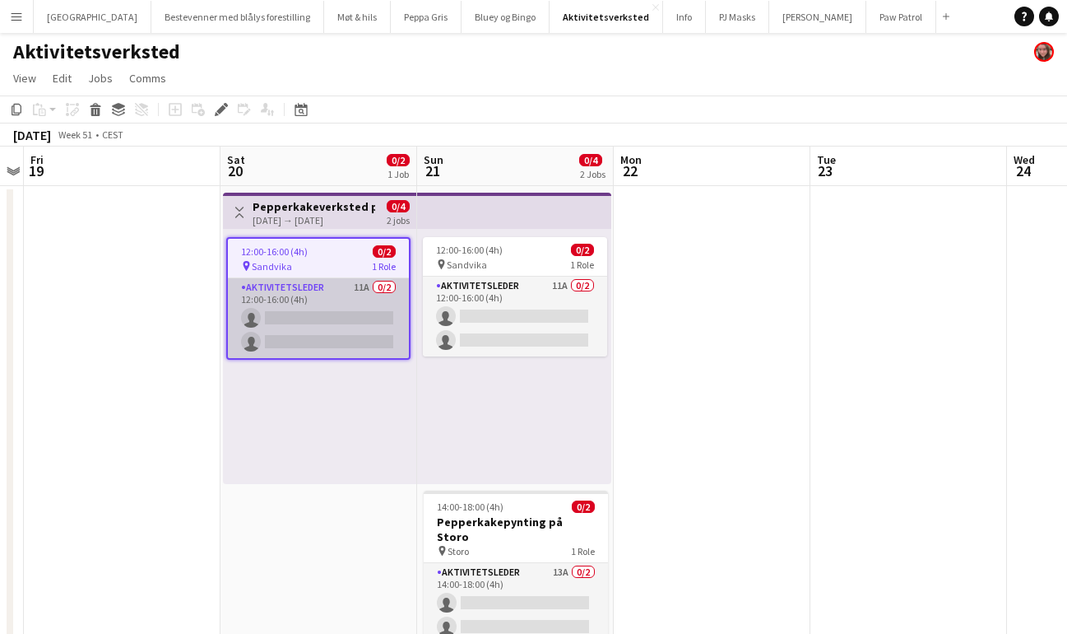
click at [332, 290] on app-card-role "Aktivitetsleder 11A 0/2 12:00-16:00 (4h) single-neutral-actions single-neutral-…" at bounding box center [318, 318] width 181 height 80
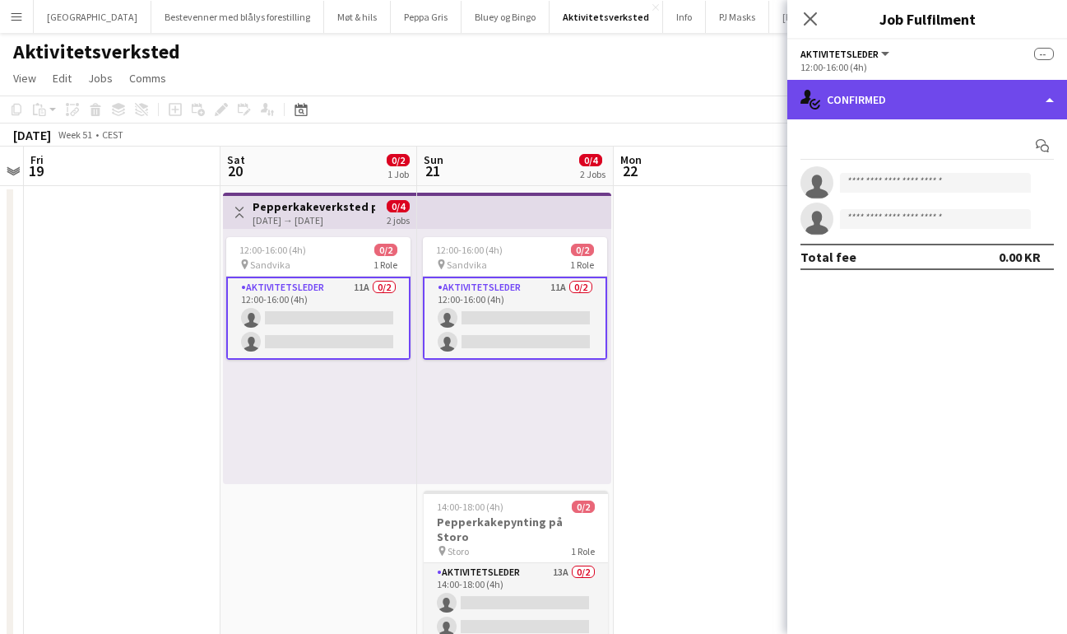
click at [908, 110] on div "single-neutral-actions-check-2 Confirmed" at bounding box center [927, 99] width 280 height 39
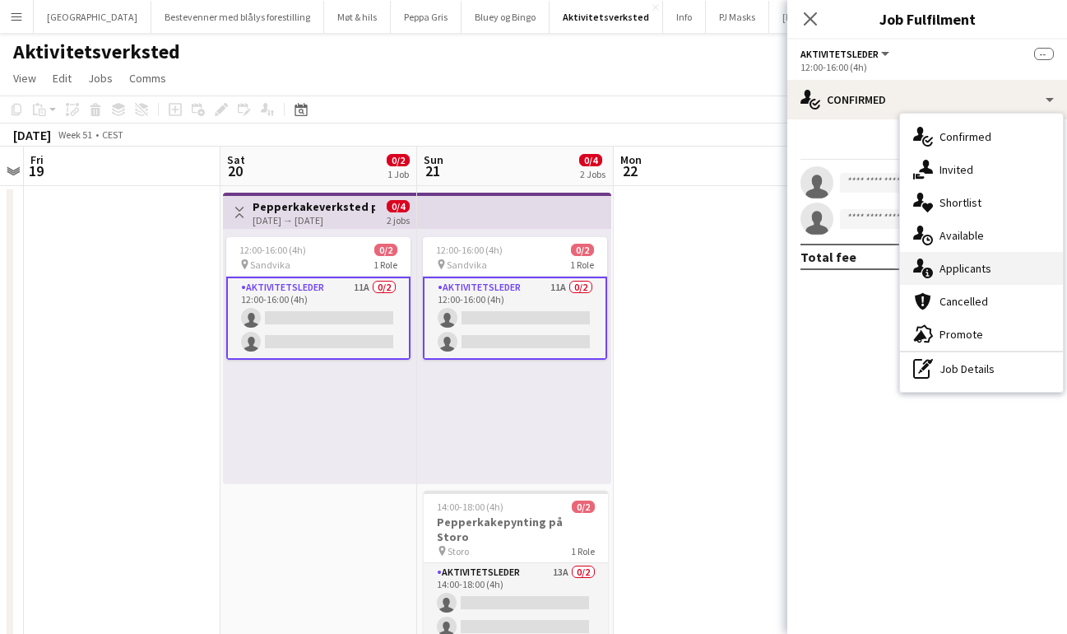
click at [963, 265] on span "Applicants" at bounding box center [966, 268] width 52 height 15
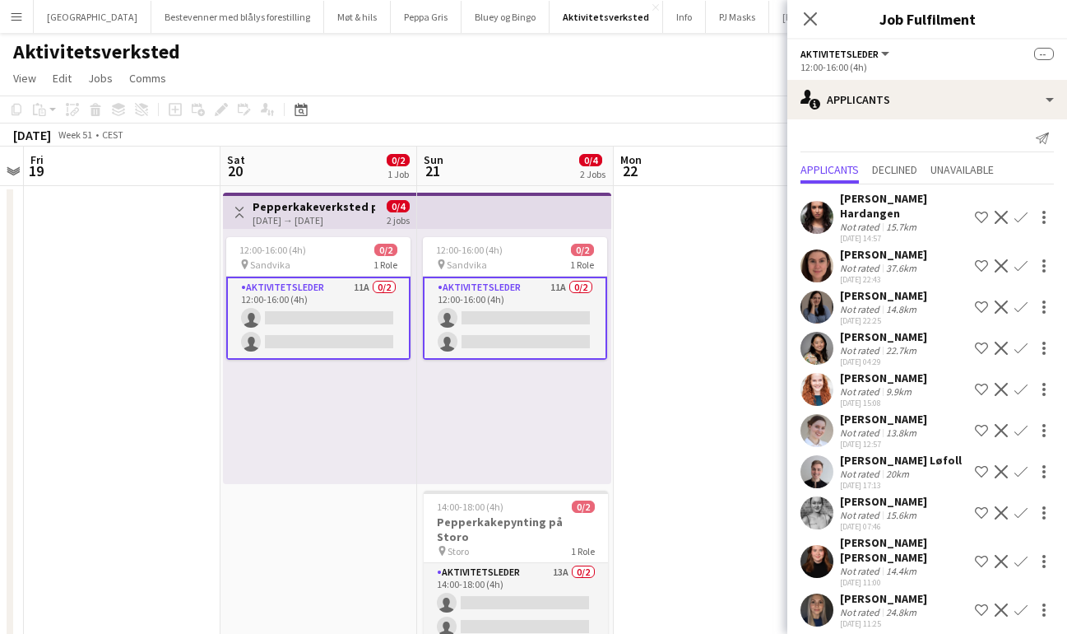
scroll to position [0, 0]
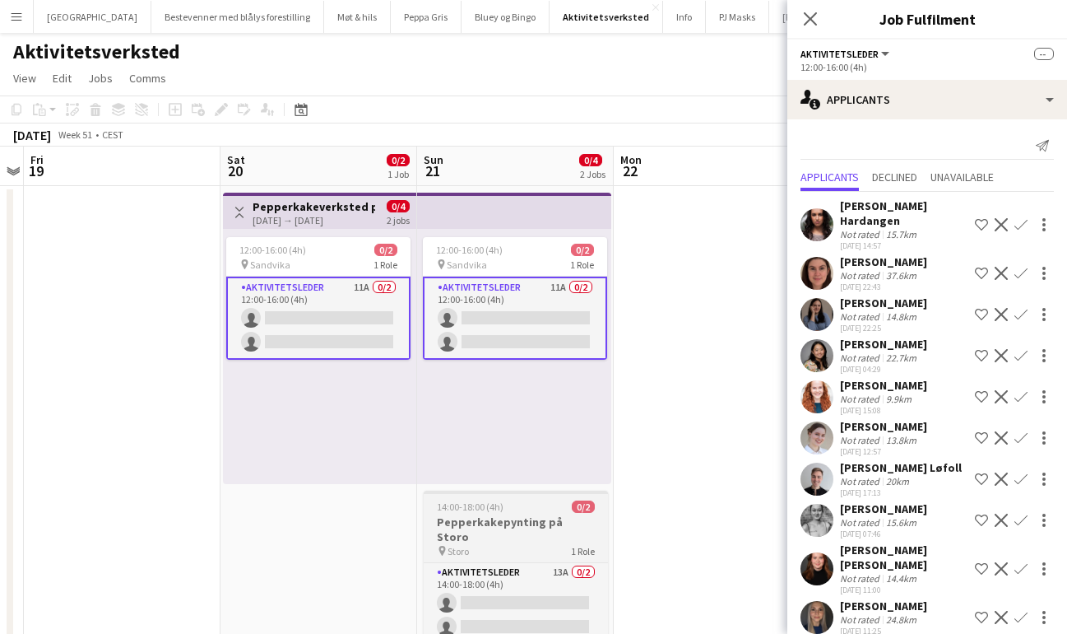
click at [481, 527] on h3 "Pepperkakepynting på Storo" at bounding box center [516, 529] width 184 height 30
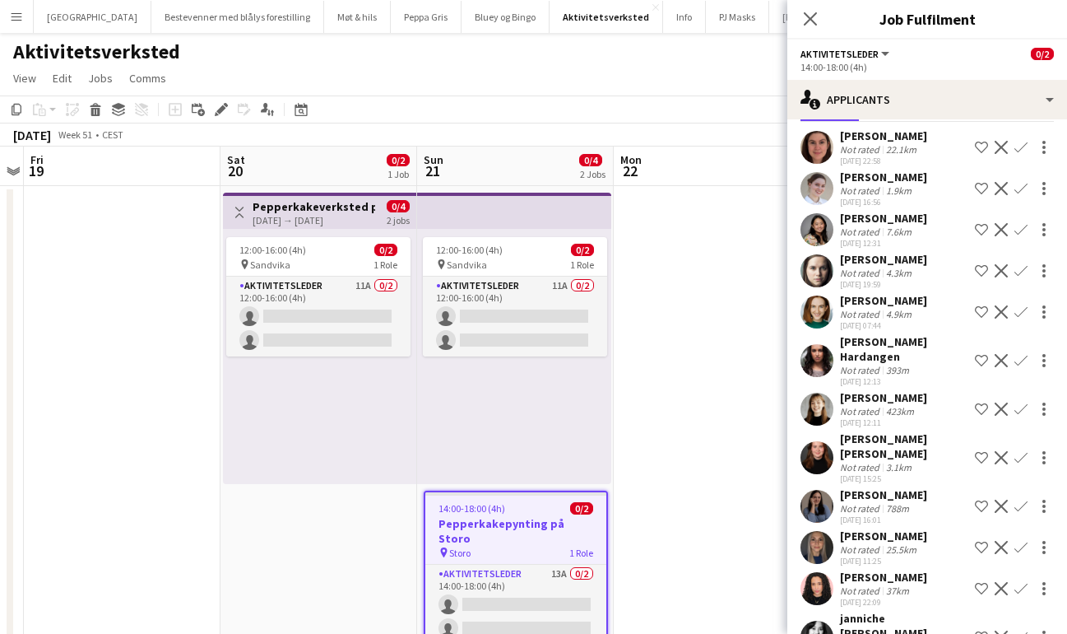
scroll to position [142, 0]
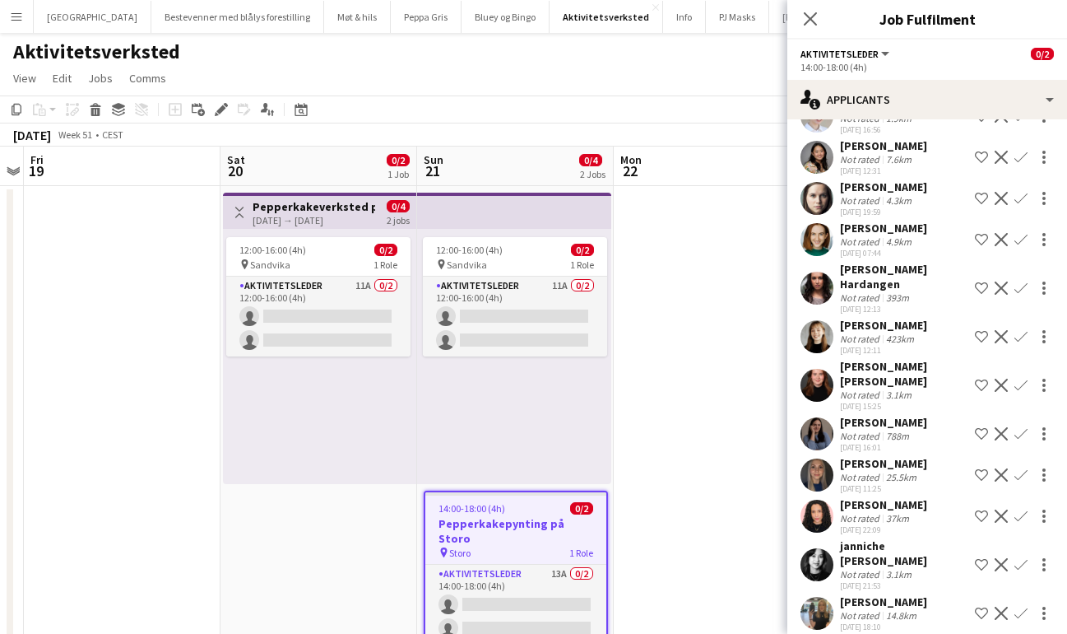
click at [1022, 284] on app-icon "Confirm" at bounding box center [1021, 287] width 13 height 13
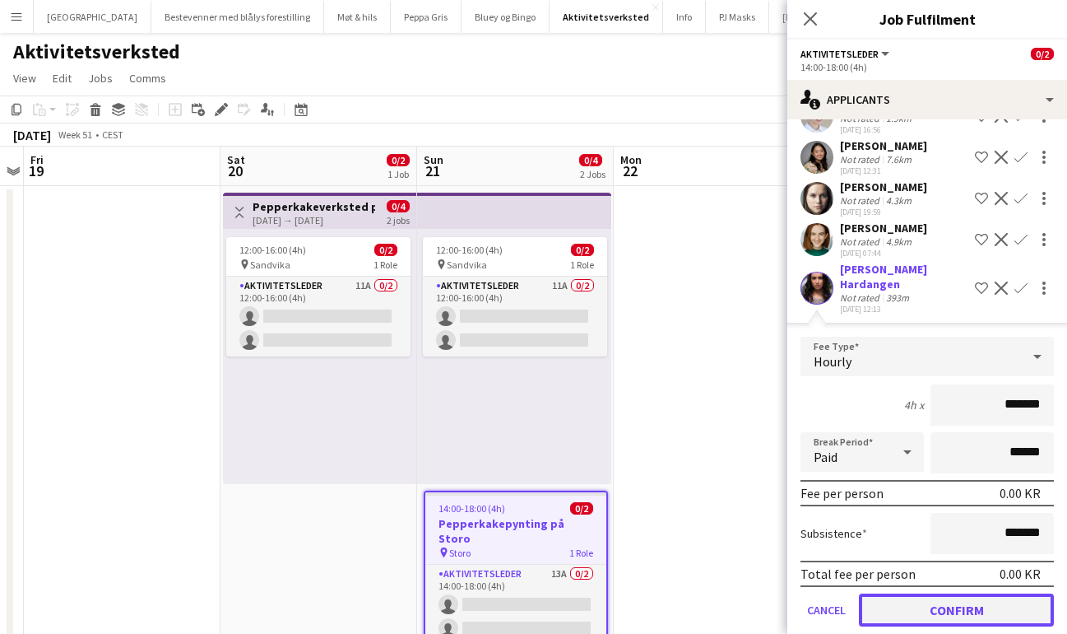
click at [973, 608] on button "Confirm" at bounding box center [956, 609] width 195 height 33
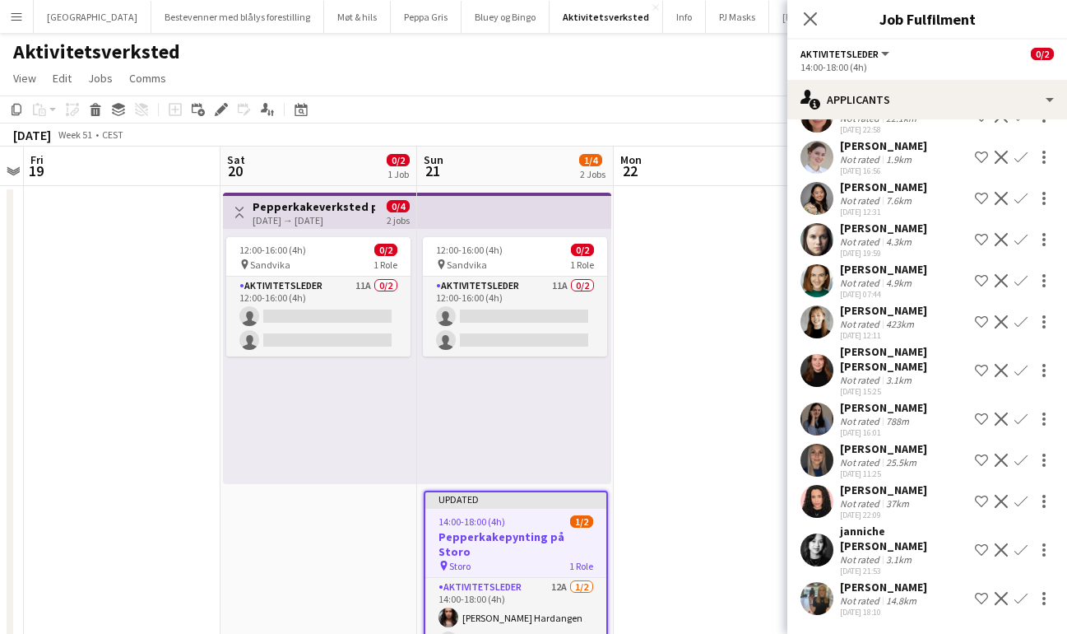
scroll to position [86, 0]
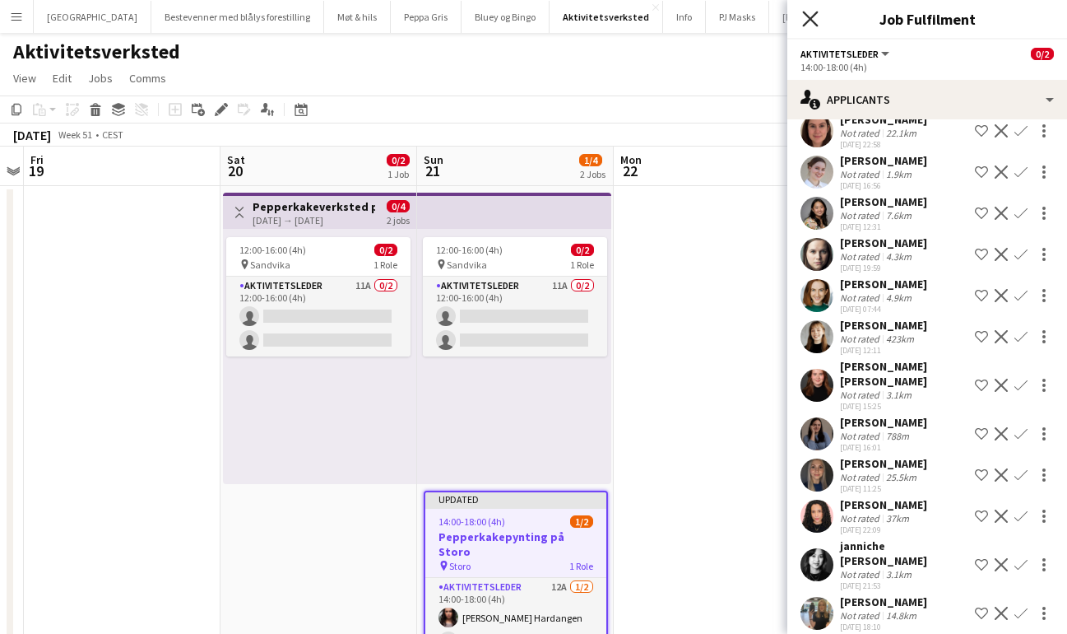
click at [813, 16] on icon at bounding box center [810, 19] width 16 height 16
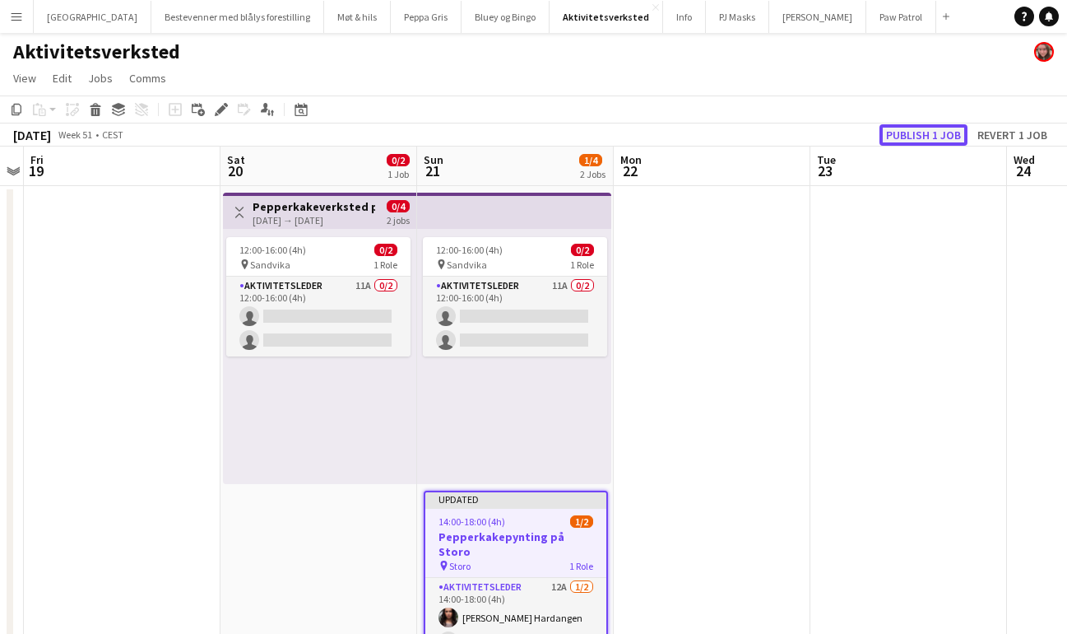
click at [906, 132] on button "Publish 1 job" at bounding box center [924, 134] width 88 height 21
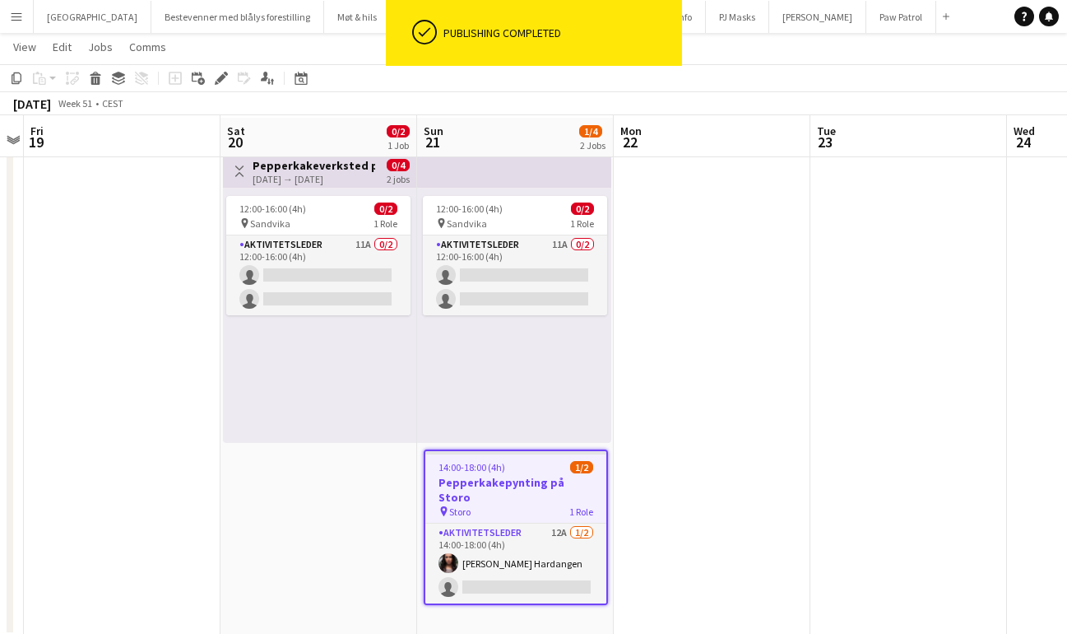
scroll to position [41, 0]
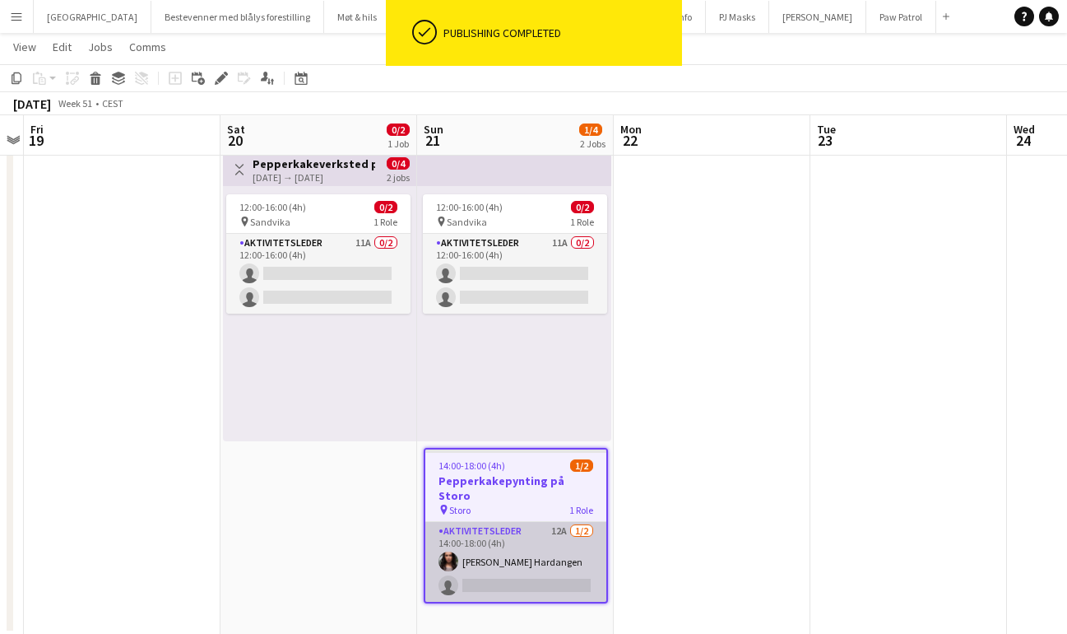
click at [516, 549] on app-card-role "Aktivitetsleder 12A 1/2 14:00-18:00 (4h) Cristina Vinaja Hardangen single-neutr…" at bounding box center [515, 562] width 181 height 80
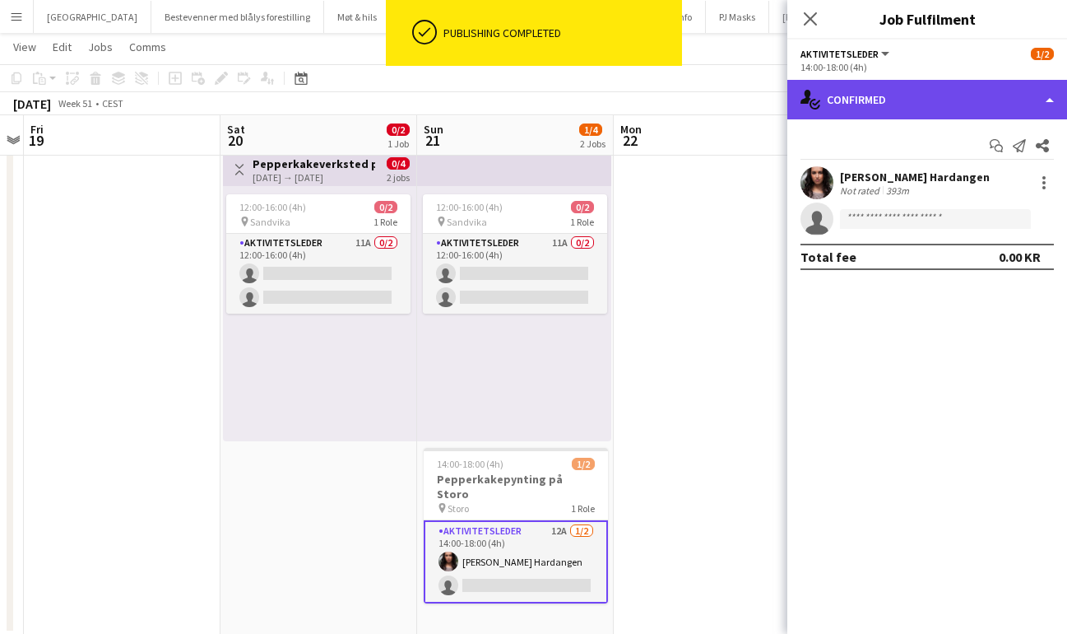
click at [925, 111] on div "single-neutral-actions-check-2 Confirmed" at bounding box center [927, 99] width 280 height 39
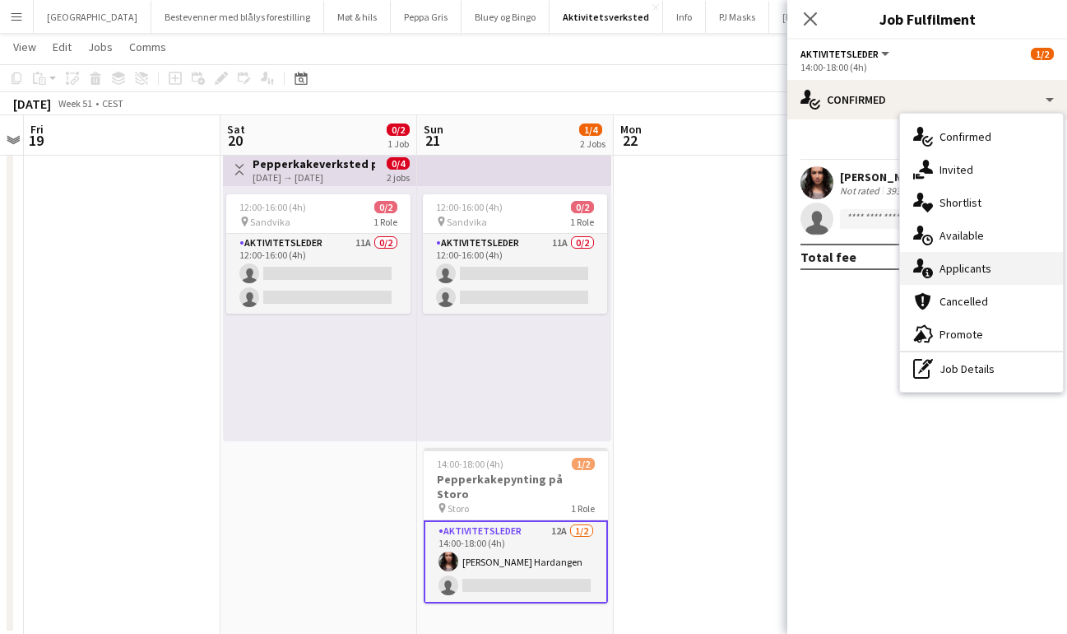
click at [959, 270] on span "Applicants" at bounding box center [966, 268] width 52 height 15
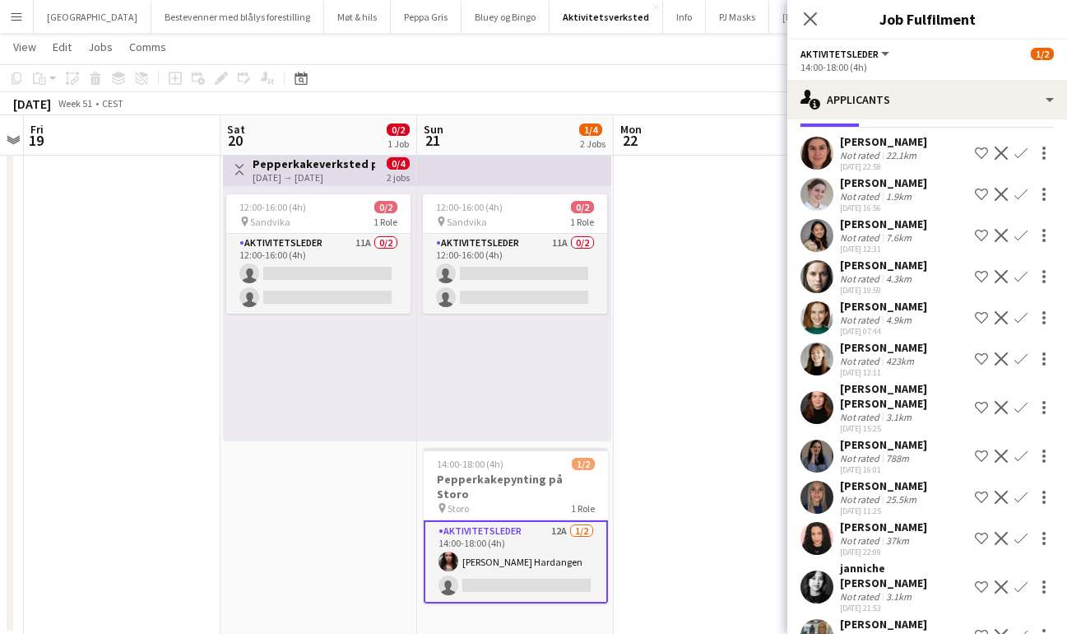
scroll to position [86, 0]
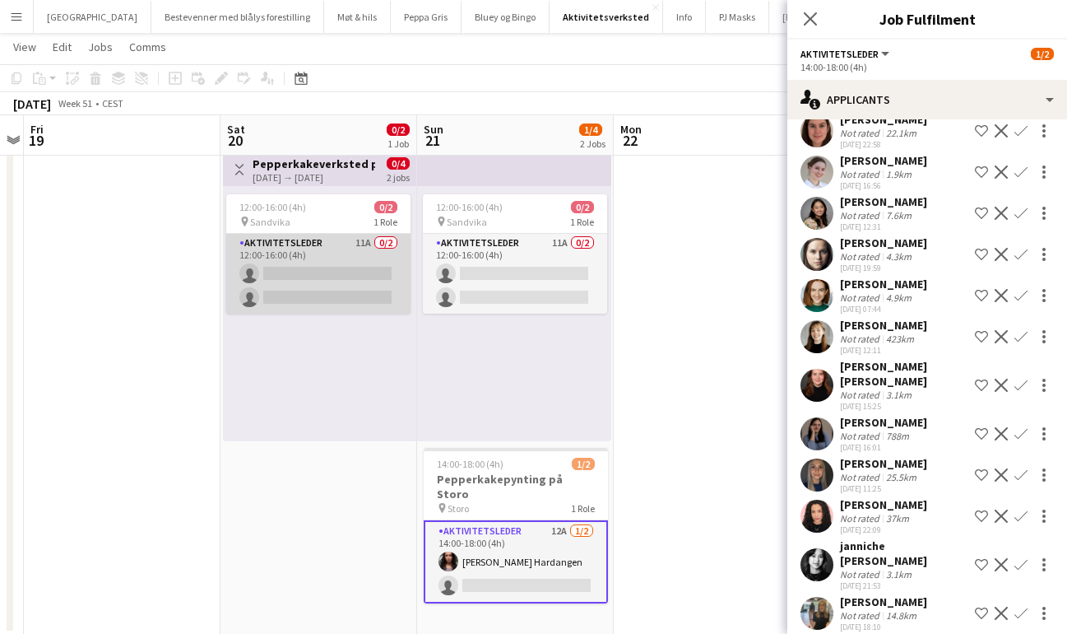
click at [320, 267] on app-card-role "Aktivitetsleder 11A 0/2 12:00-16:00 (4h) single-neutral-actions single-neutral-…" at bounding box center [318, 274] width 184 height 80
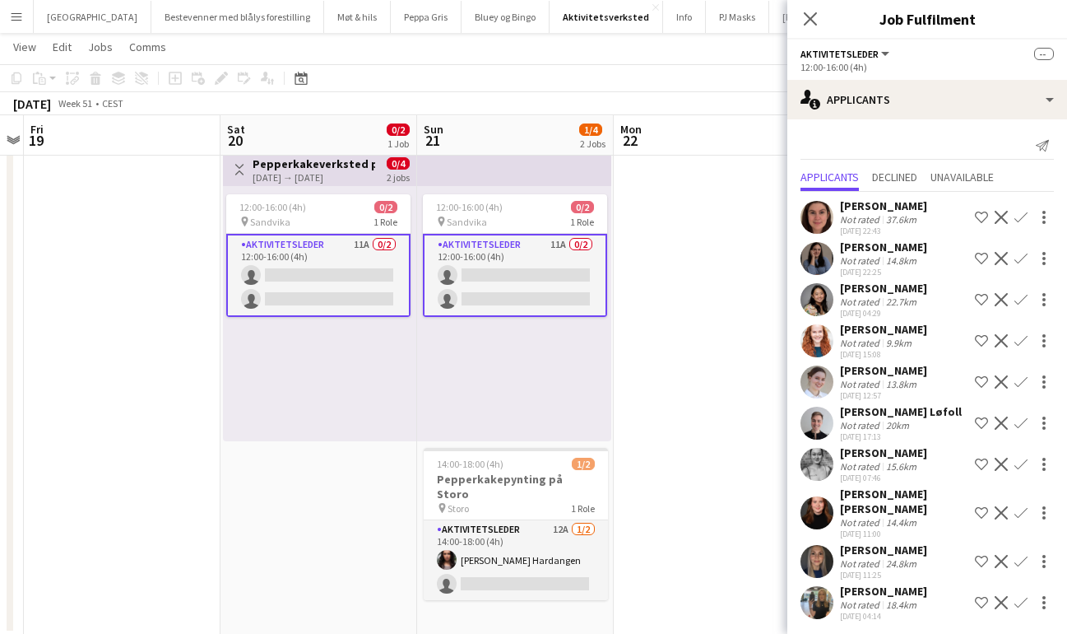
scroll to position [4, 0]
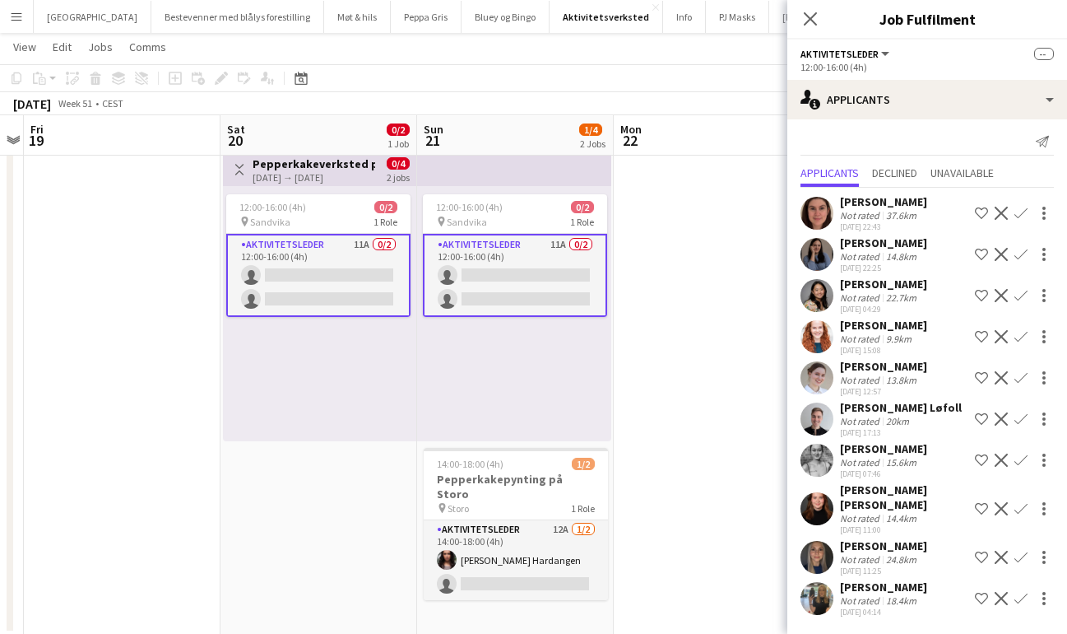
click at [1024, 420] on app-icon "Confirm" at bounding box center [1021, 418] width 13 height 13
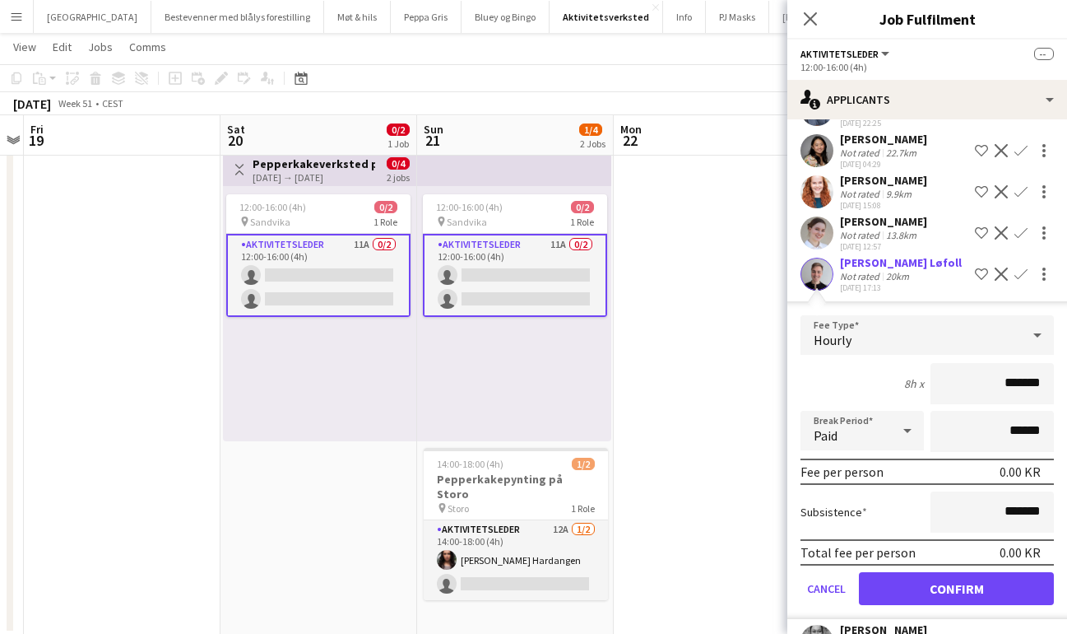
scroll to position [148, 0]
click at [824, 592] on button "Cancel" at bounding box center [827, 589] width 52 height 33
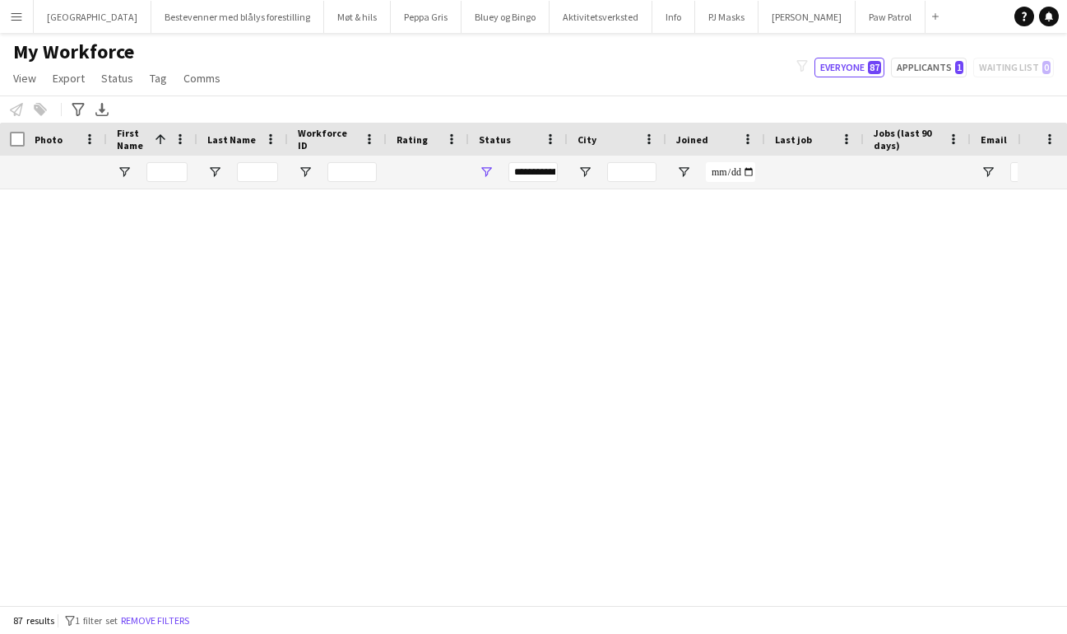
scroll to position [1222, 0]
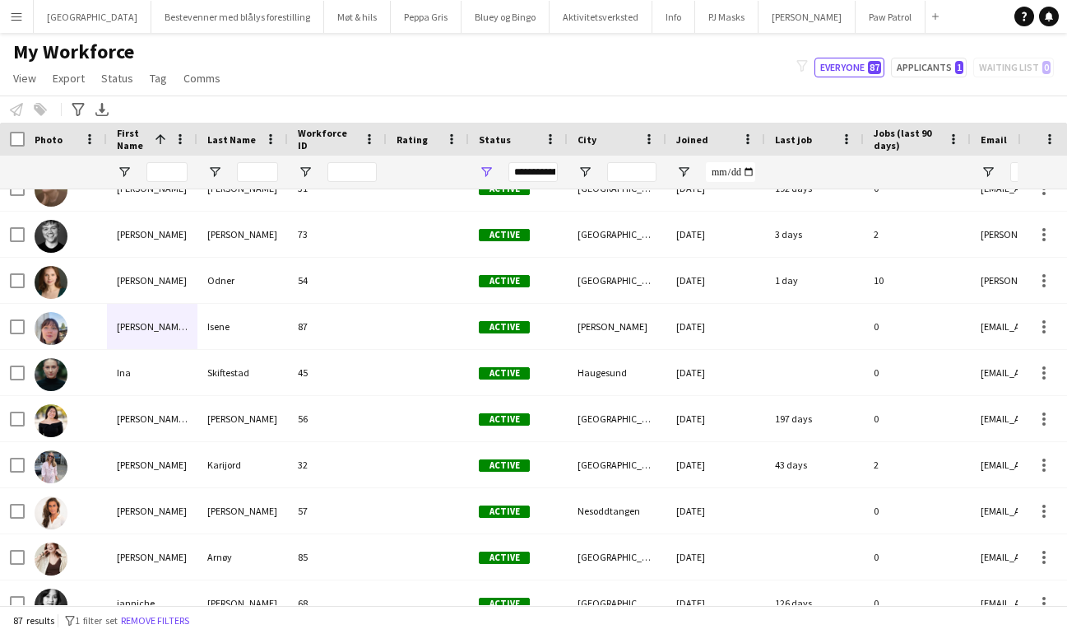
click at [21, 23] on button "Menu" at bounding box center [16, 16] width 33 height 33
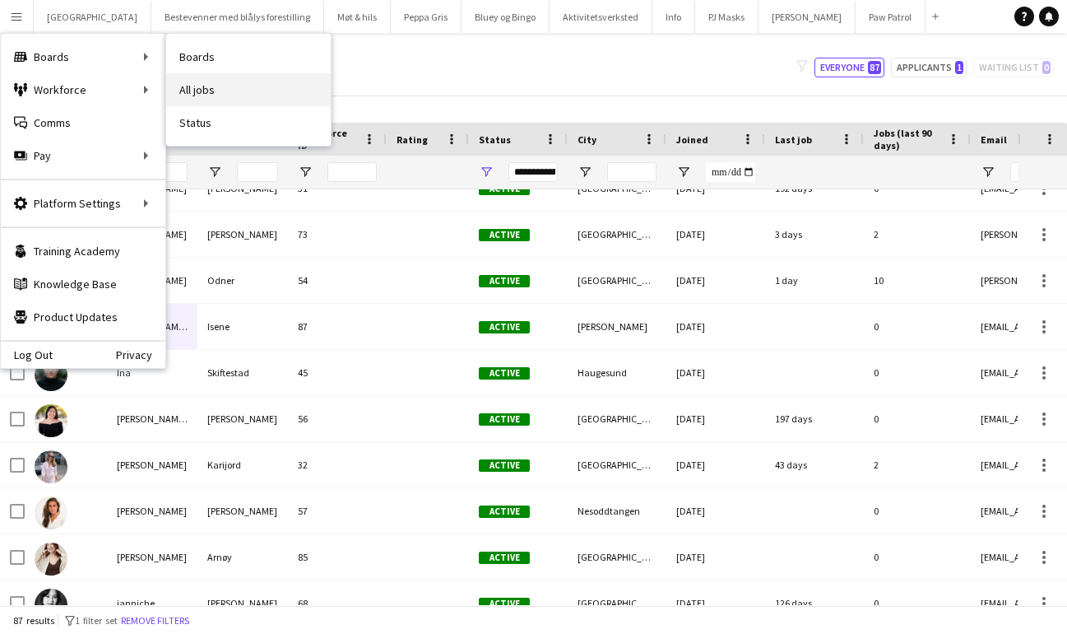
click at [194, 83] on link "All jobs" at bounding box center [248, 89] width 165 height 33
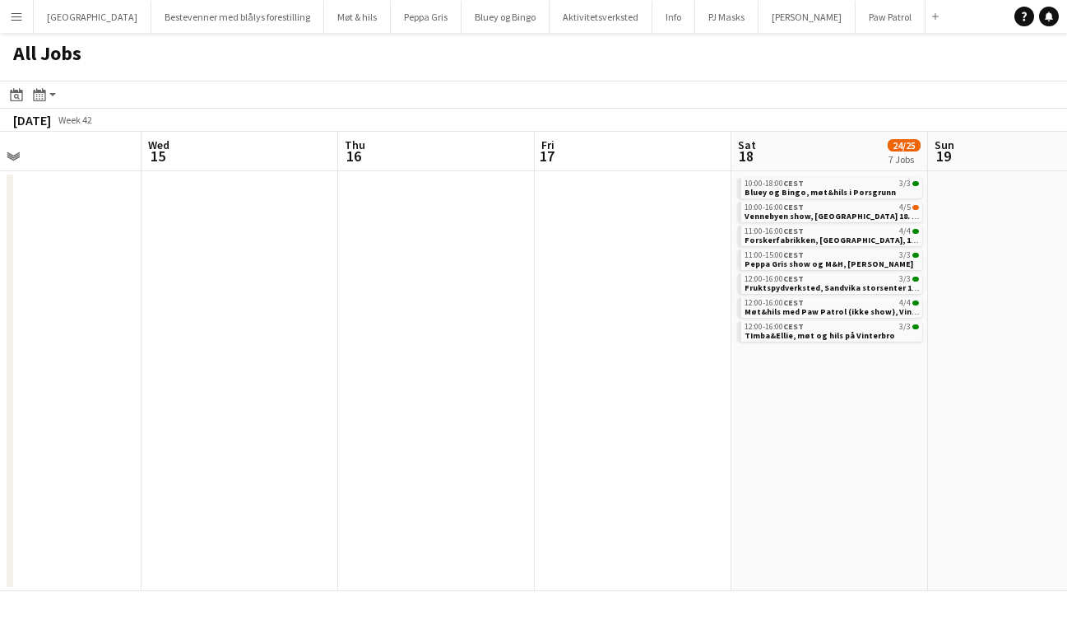
scroll to position [0, 646]
click at [782, 282] on span "Fruktspydverksted, Sandvika storsenter 18. oktober" at bounding box center [848, 287] width 209 height 11
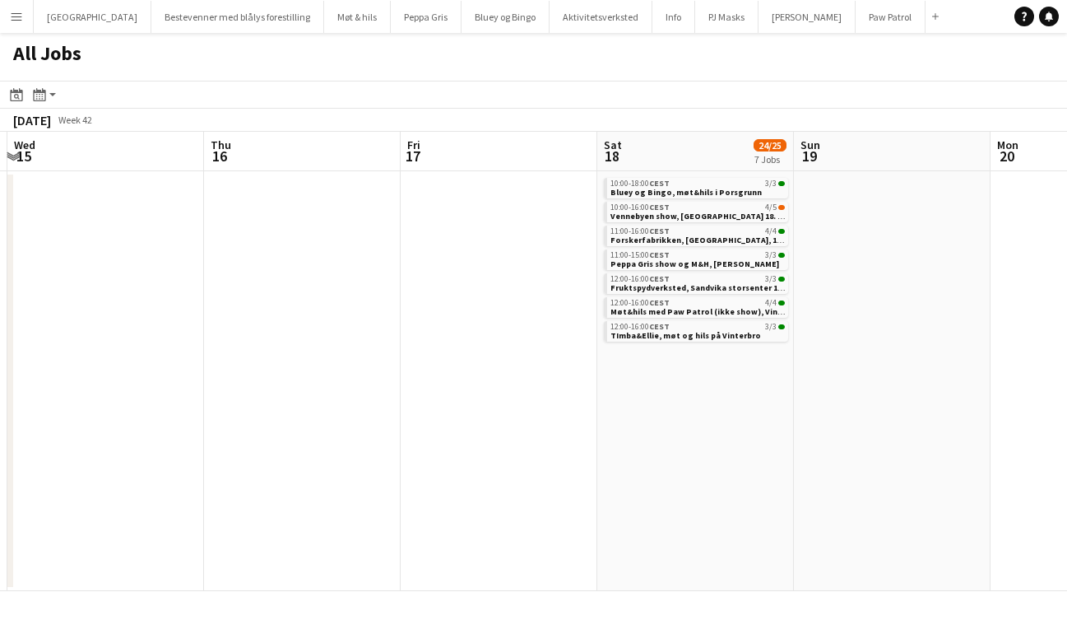
scroll to position [0, 715]
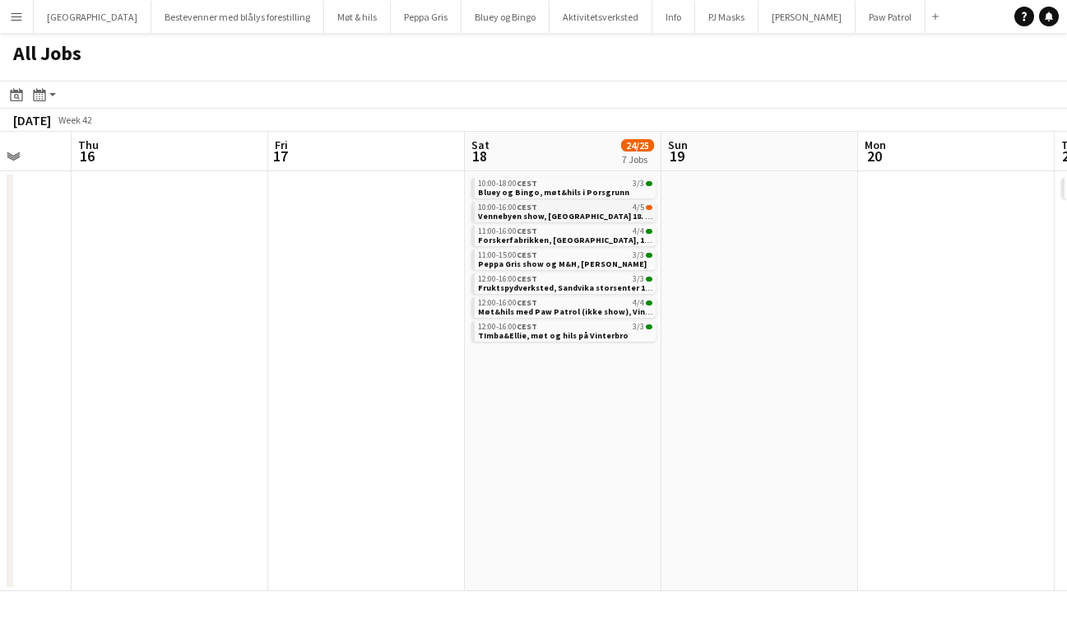
click at [563, 211] on span "Vennebyen show, [GEOGRAPHIC_DATA] [DATE]" at bounding box center [578, 216] width 201 height 11
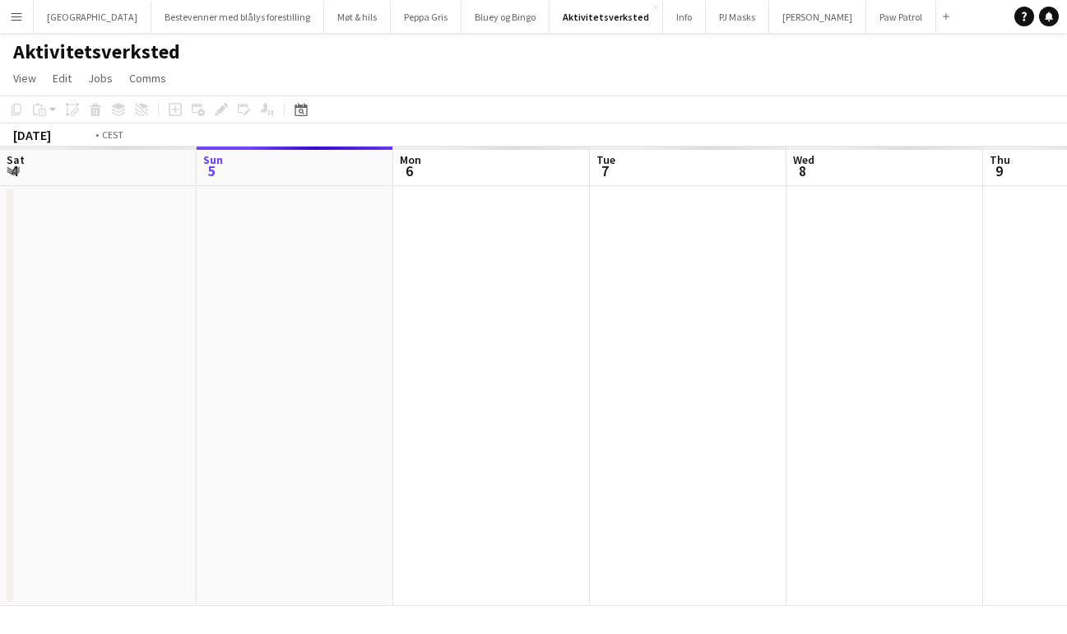
scroll to position [0, 566]
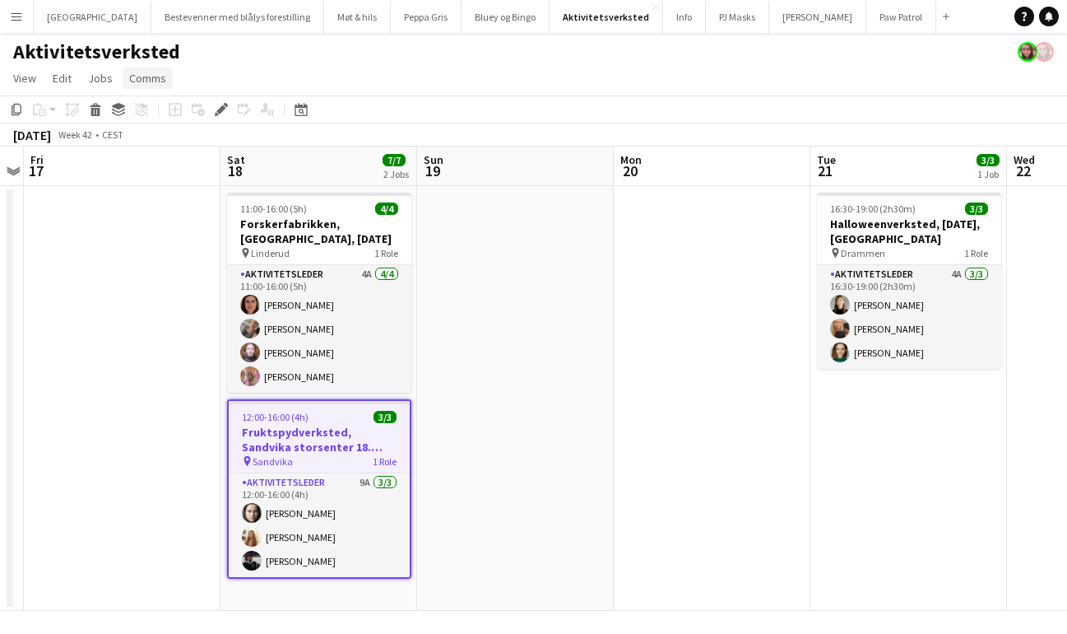
click at [154, 74] on span "Comms" at bounding box center [147, 78] width 37 height 15
click at [160, 149] on span "Create chat" at bounding box center [164, 148] width 58 height 15
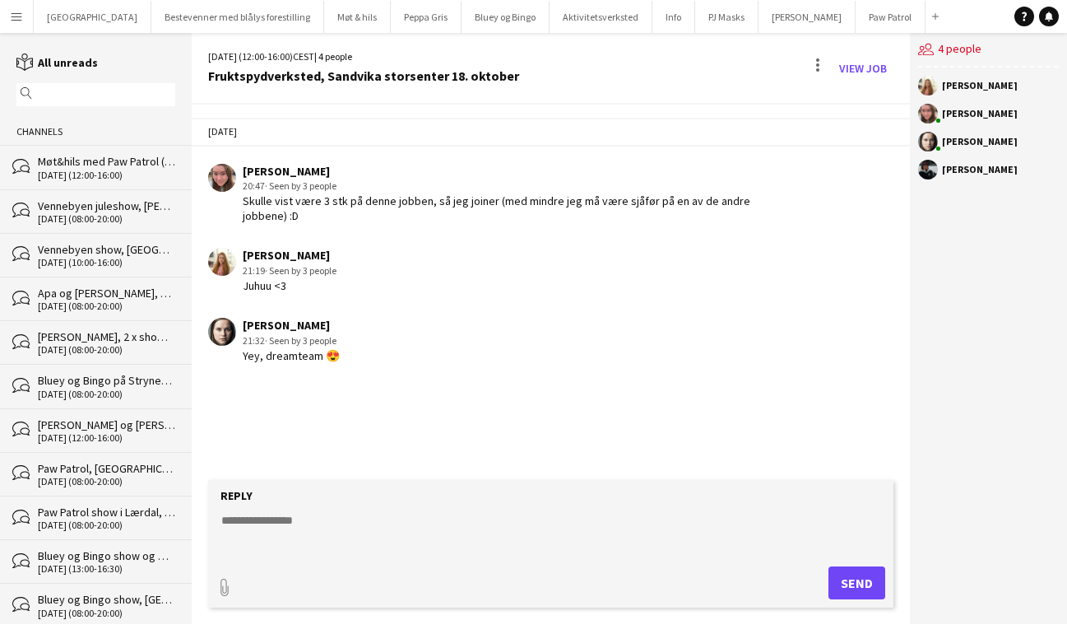
click at [375, 538] on textarea at bounding box center [554, 533] width 668 height 43
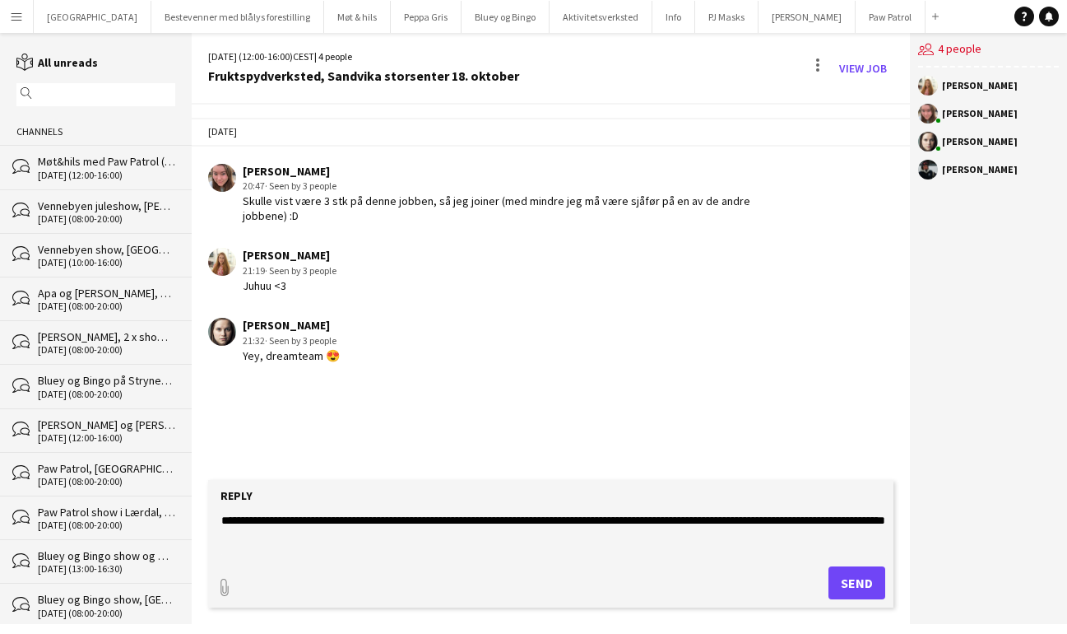
type textarea "**********"
click at [855, 576] on button "Send" at bounding box center [857, 582] width 57 height 33
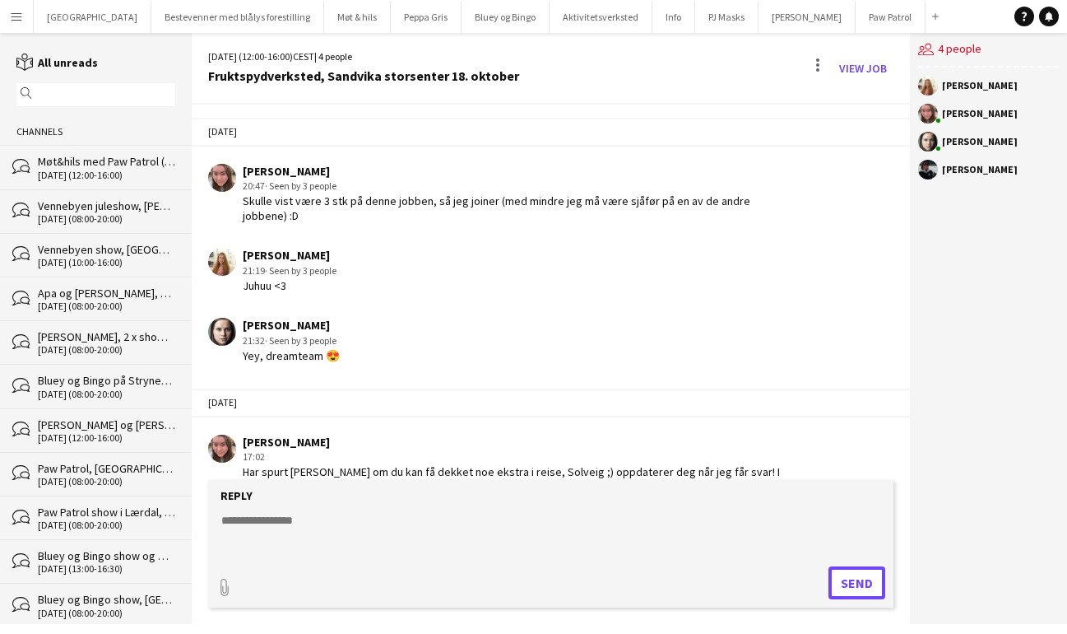
scroll to position [35, 0]
